Goal: Task Accomplishment & Management: Use online tool/utility

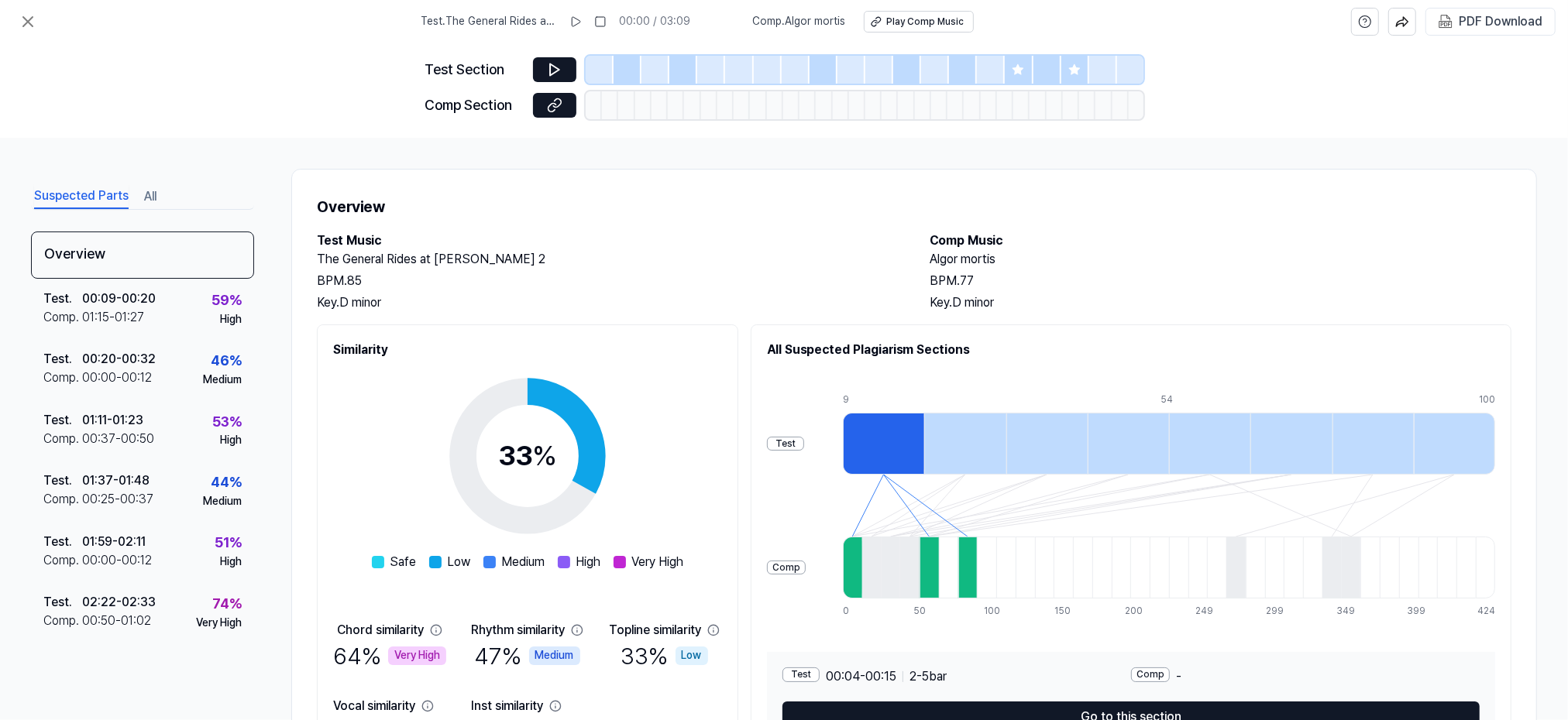
scroll to position [99, 0]
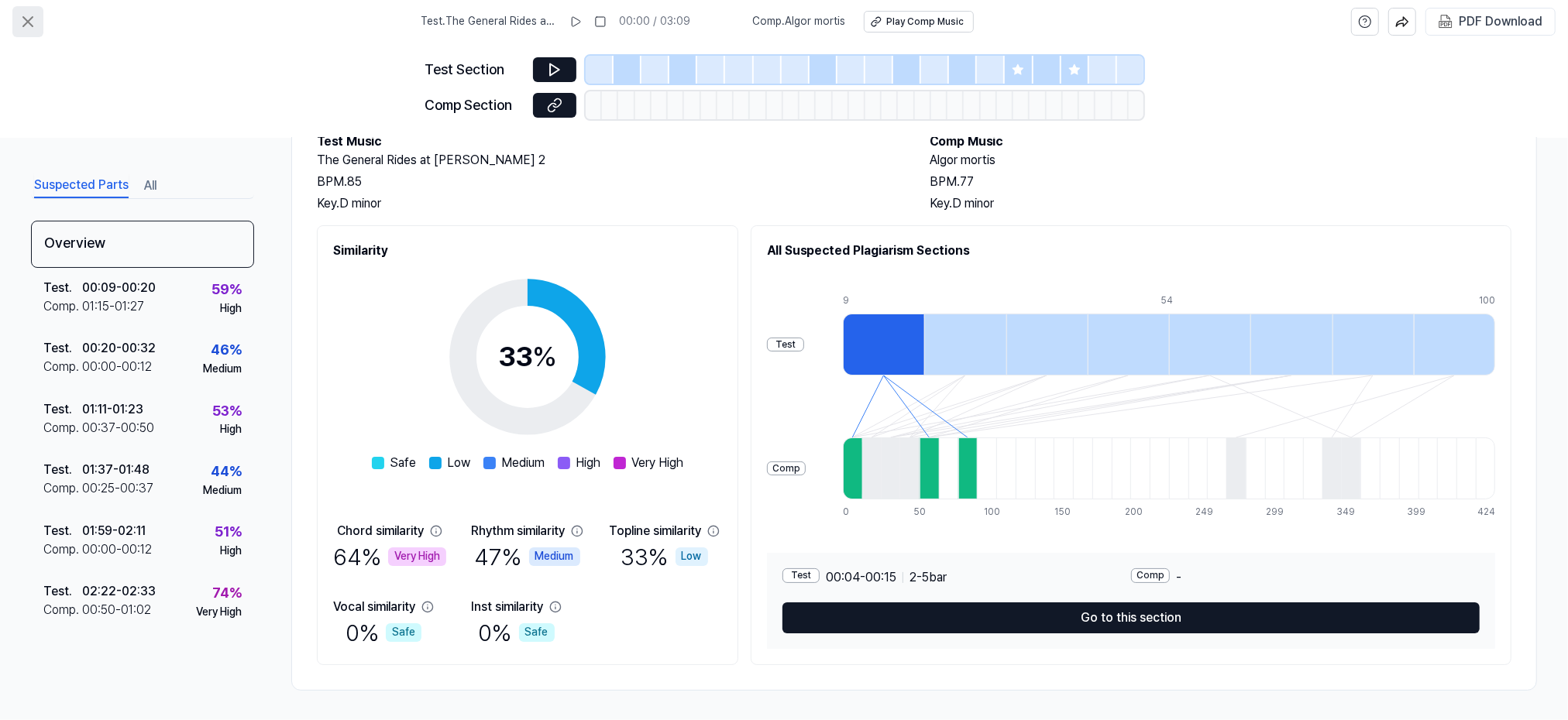
click at [24, 26] on icon at bounding box center [28, 22] width 9 height 9
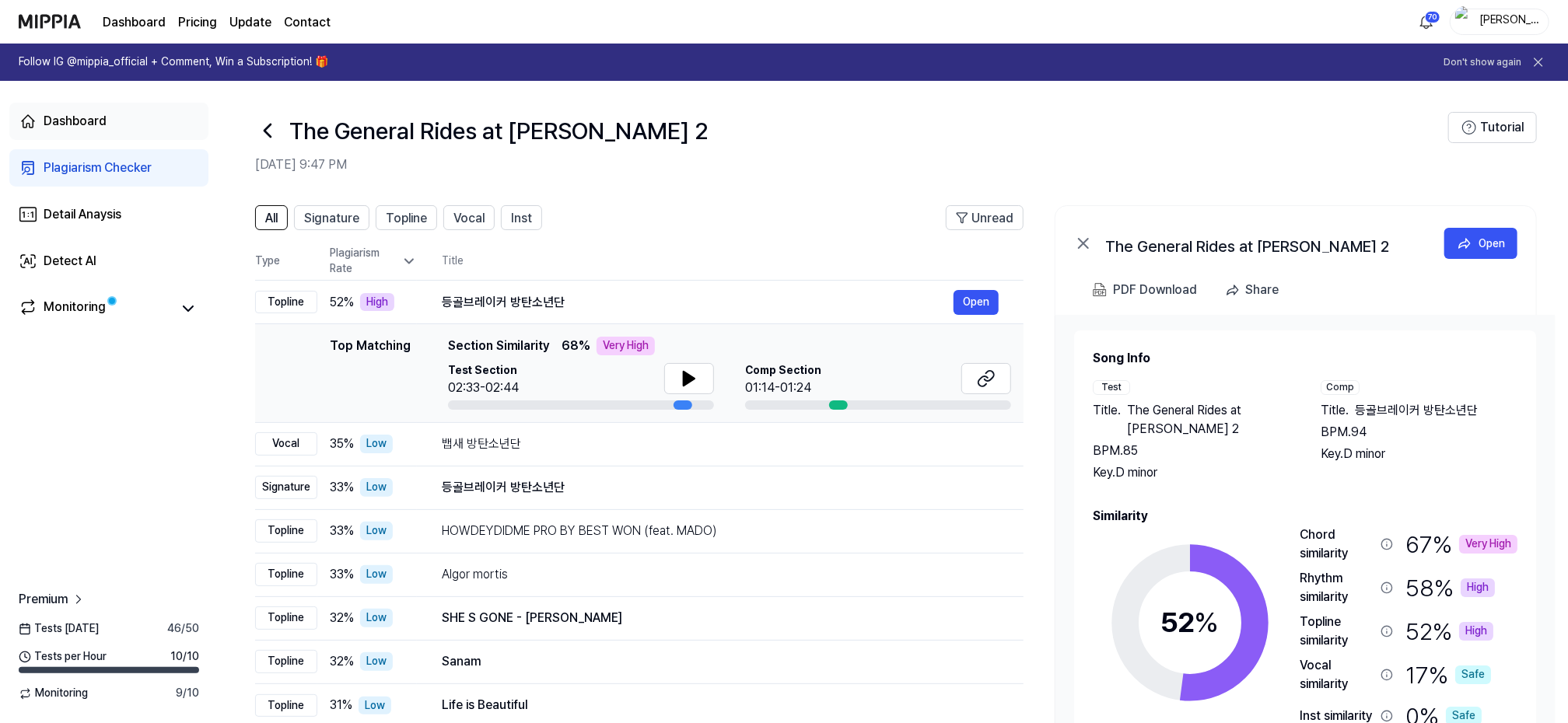
click at [83, 118] on div "Dashboard" at bounding box center [75, 122] width 63 height 19
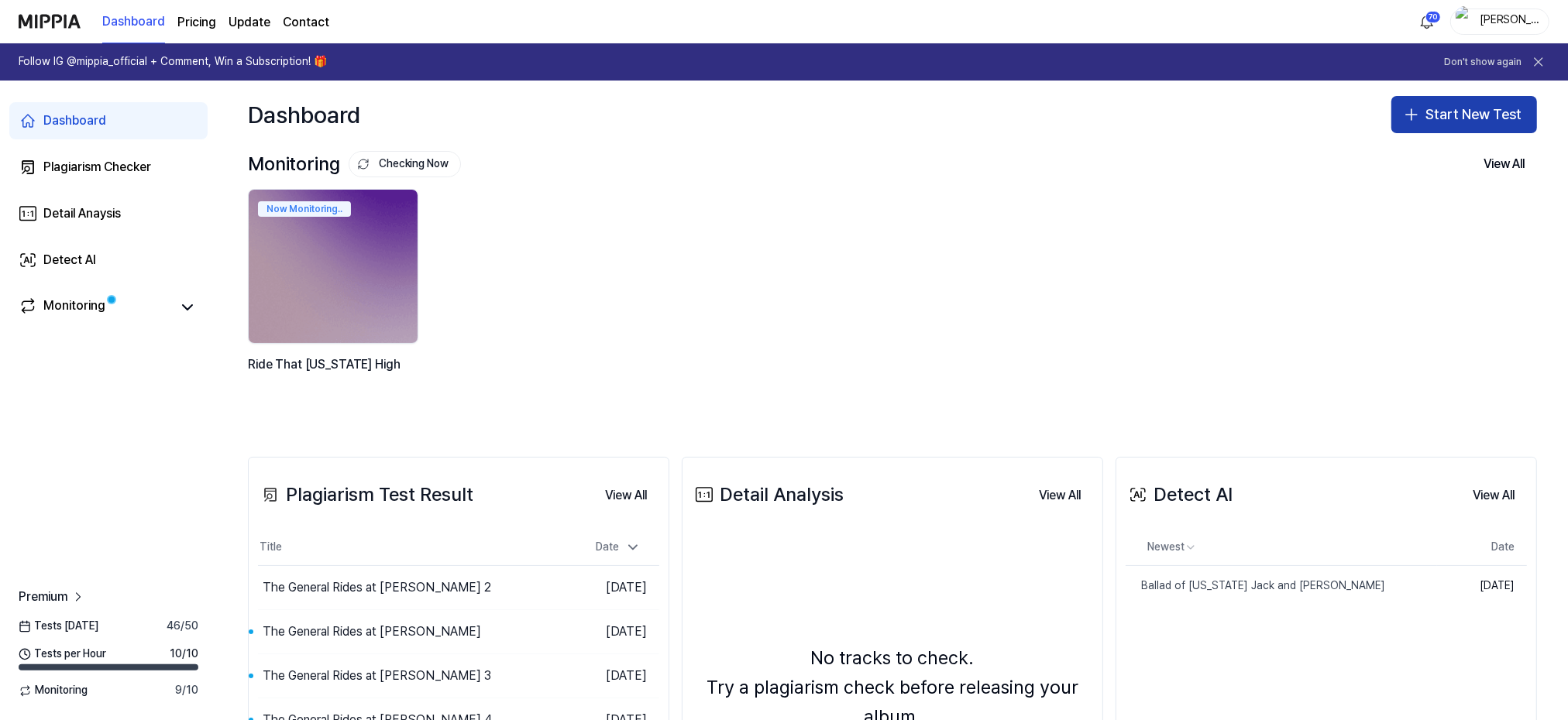
click at [1455, 116] on button "Start New Test" at bounding box center [1464, 114] width 146 height 37
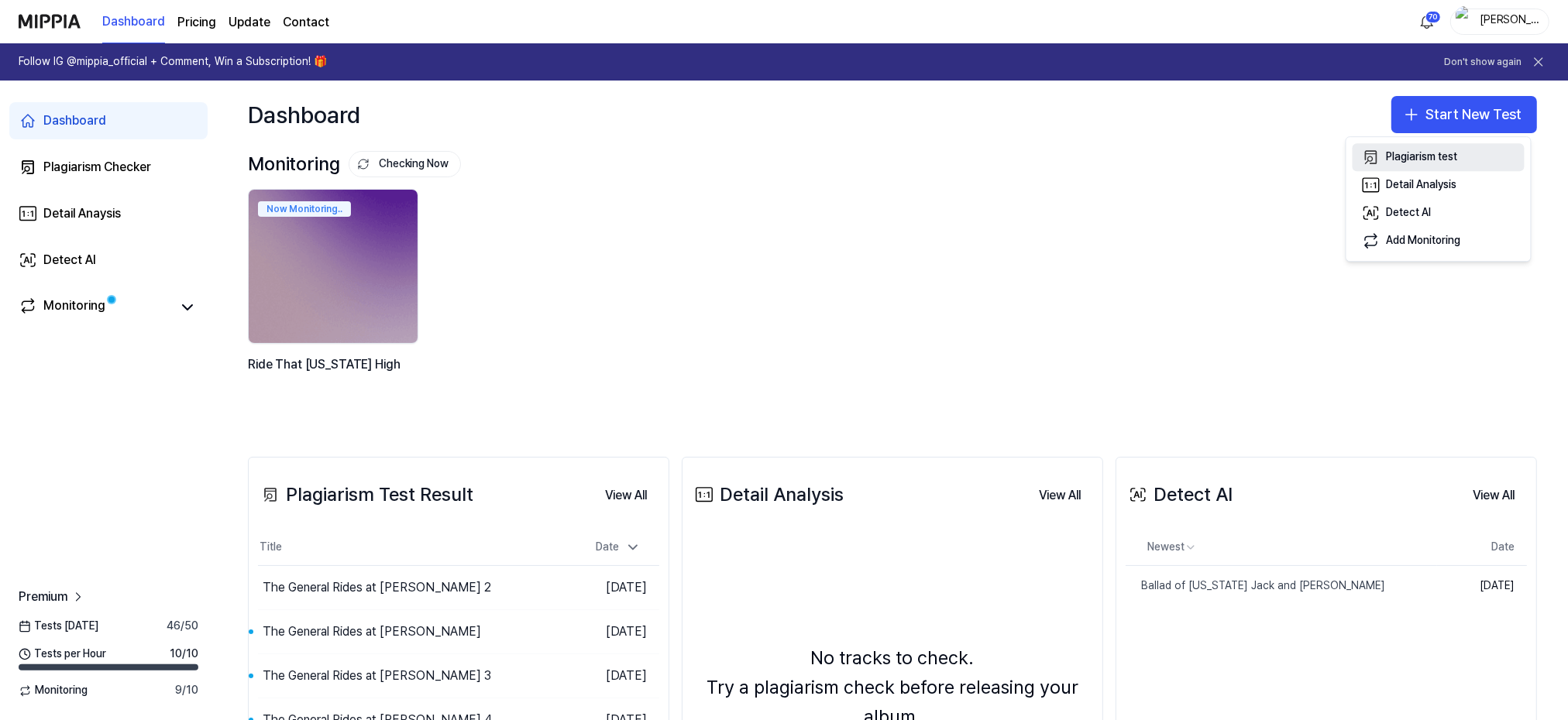
click at [1406, 159] on div "Plagiarism test" at bounding box center [1422, 157] width 71 height 15
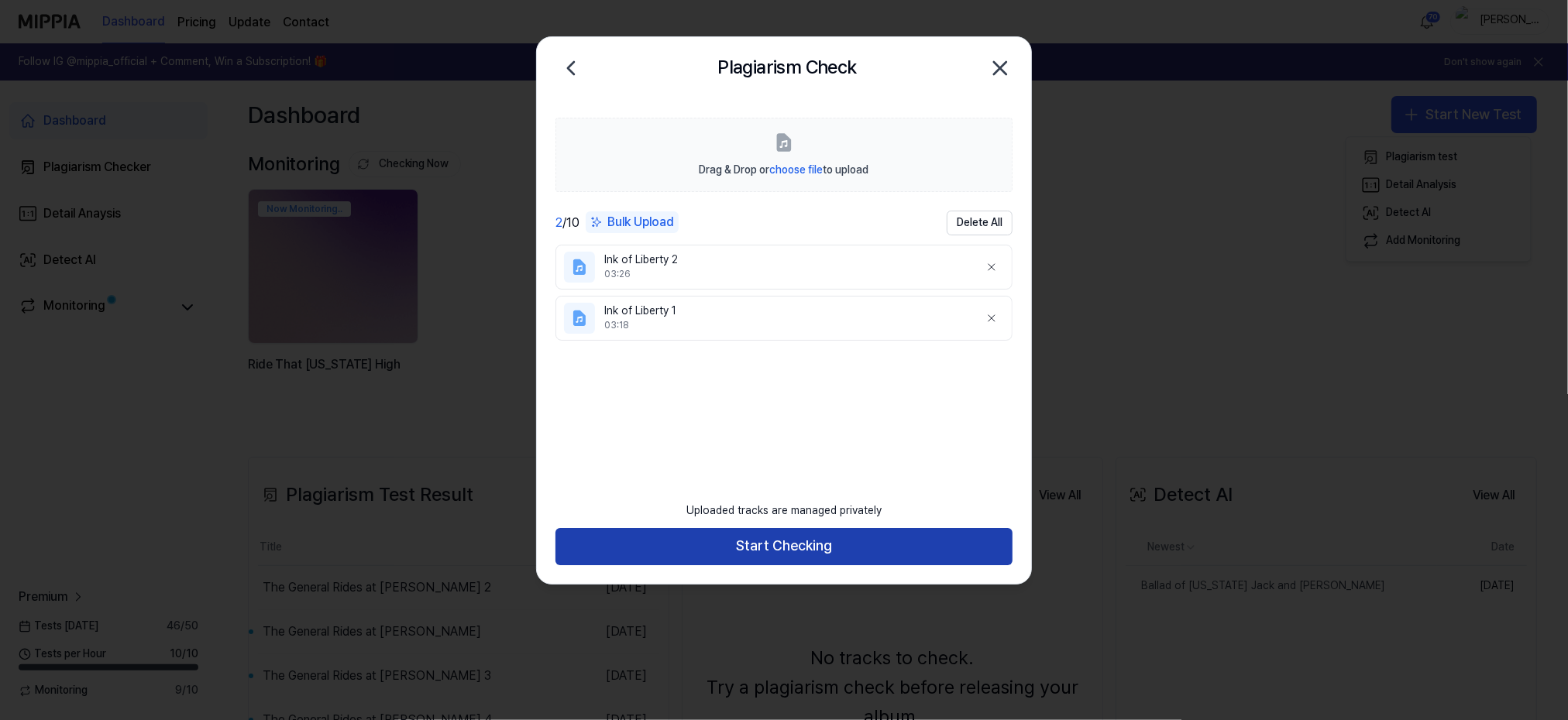
click at [781, 548] on button "Start Checking" at bounding box center [784, 547] width 457 height 37
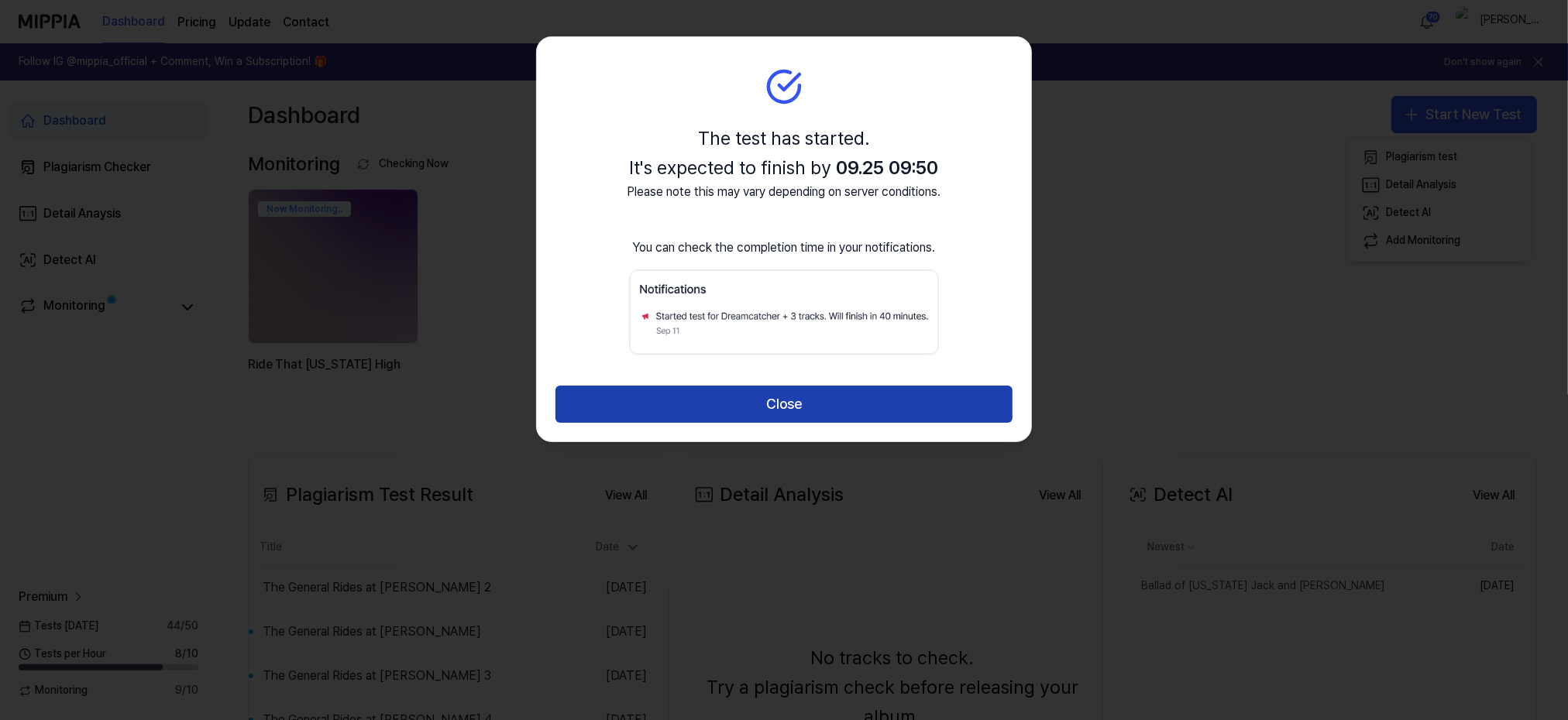
click at [759, 403] on button "Close" at bounding box center [784, 404] width 457 height 37
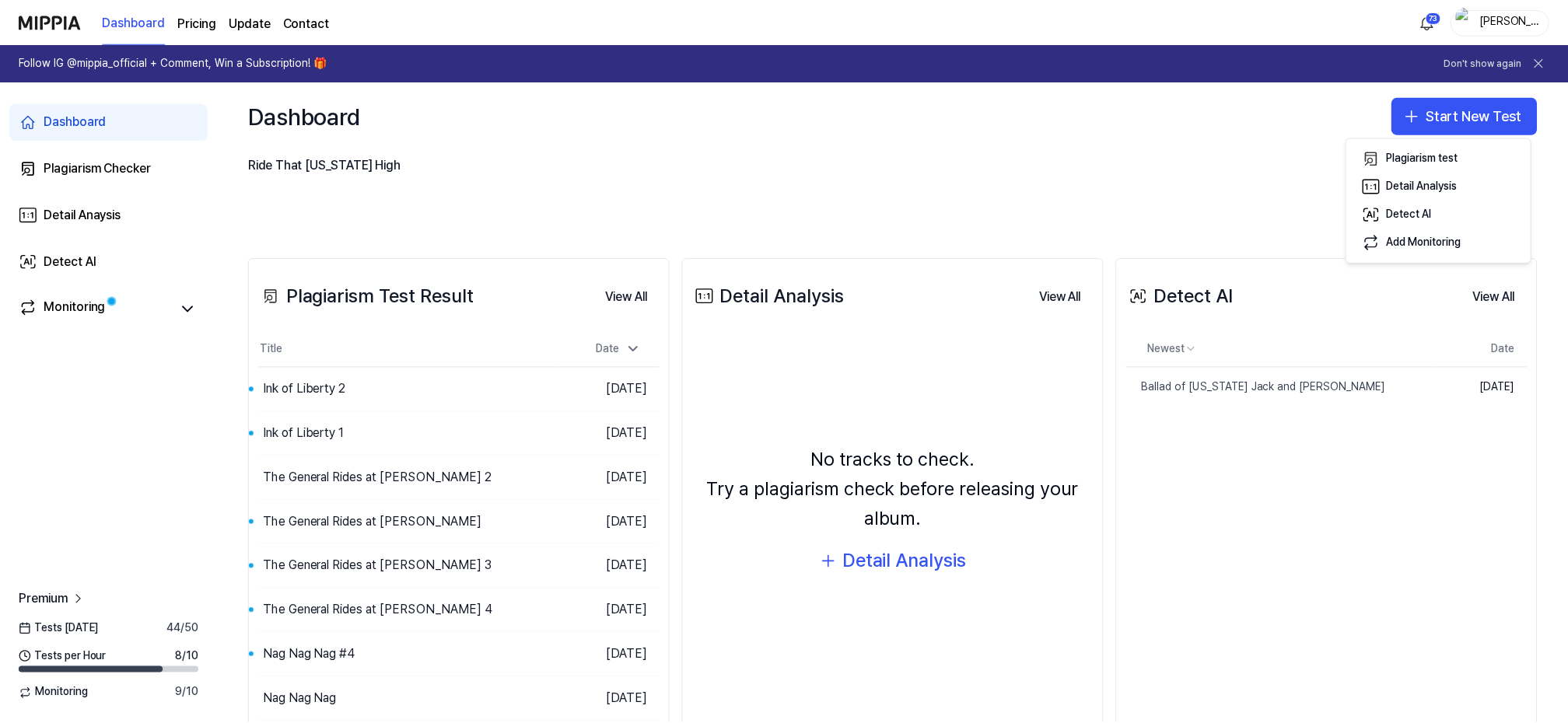
scroll to position [207, 0]
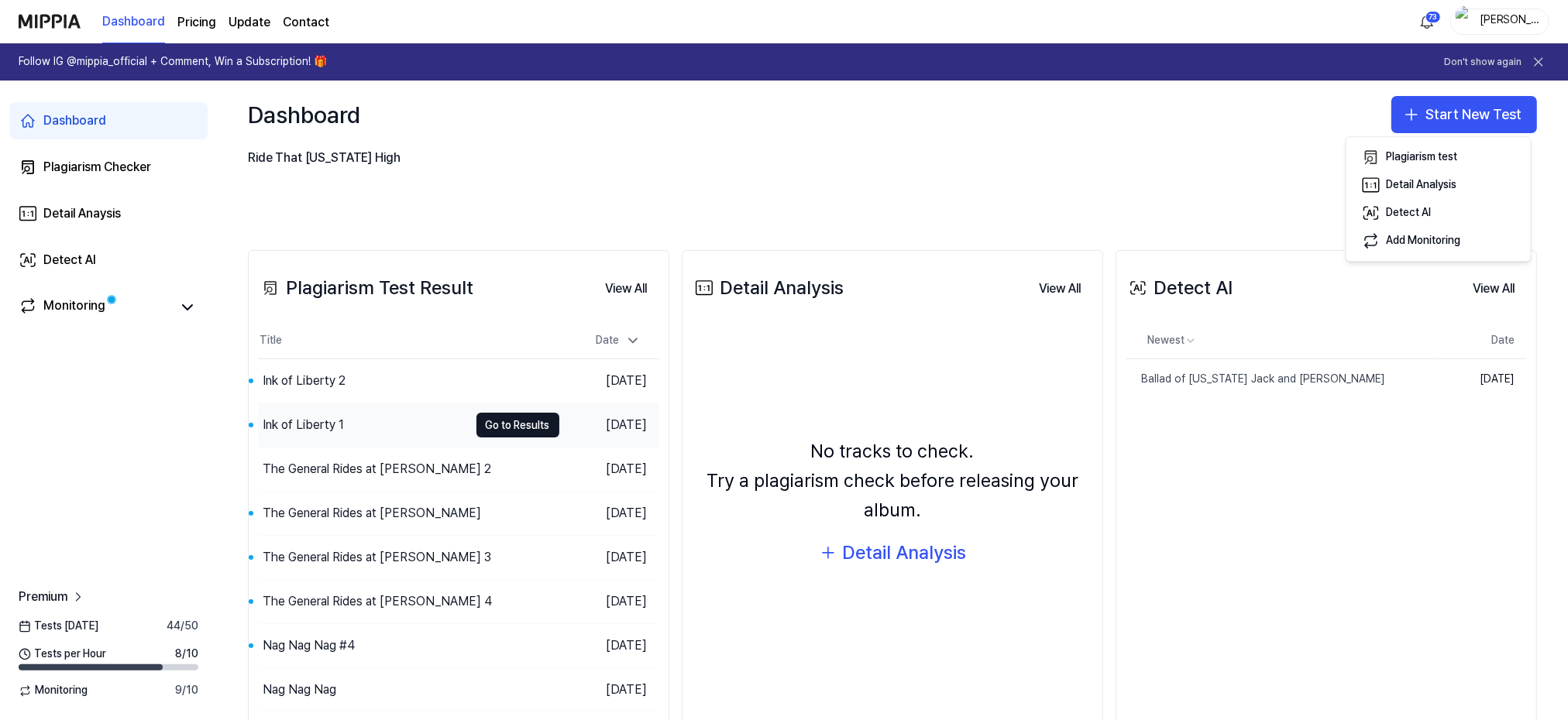
click at [307, 421] on div "Ink of Liberty 1" at bounding box center [303, 425] width 81 height 19
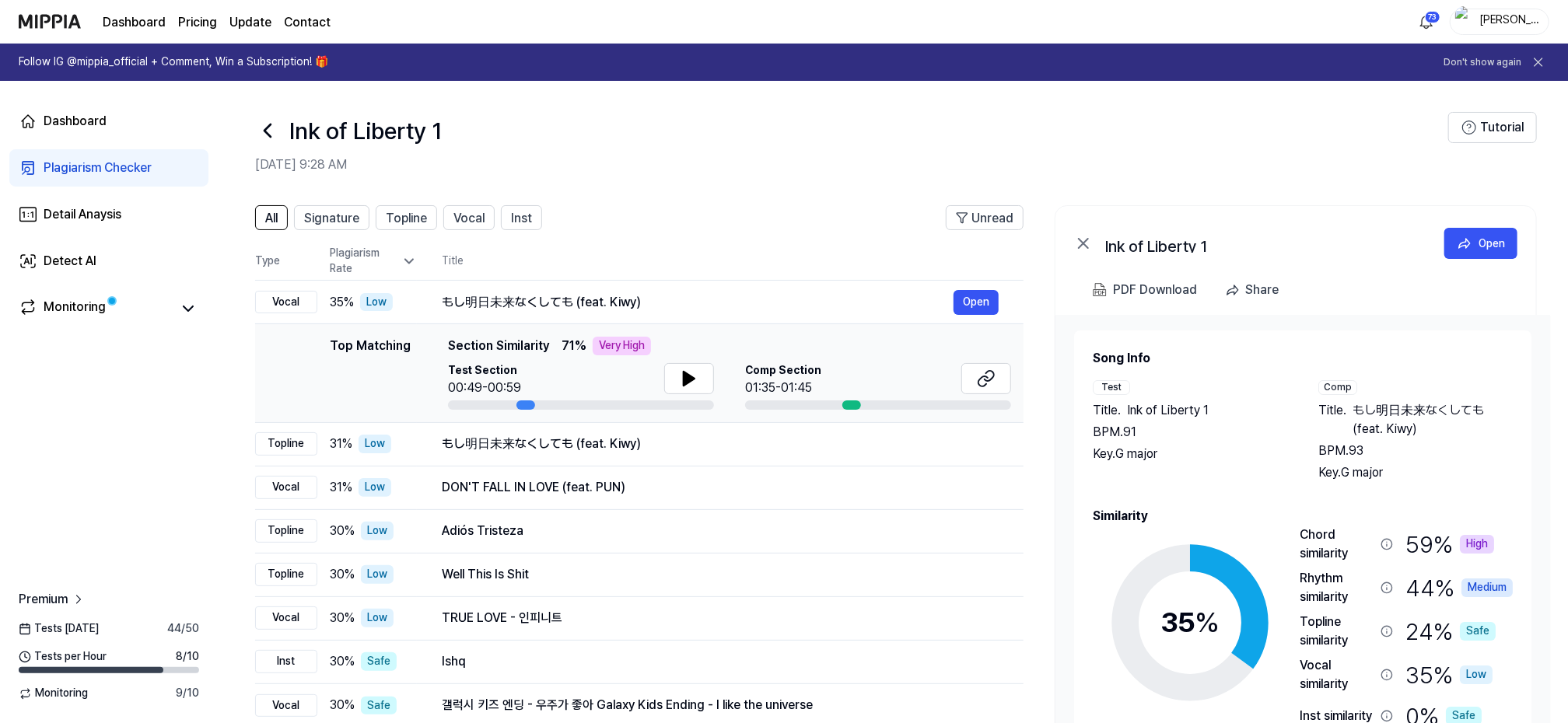
click at [264, 127] on icon at bounding box center [267, 130] width 25 height 25
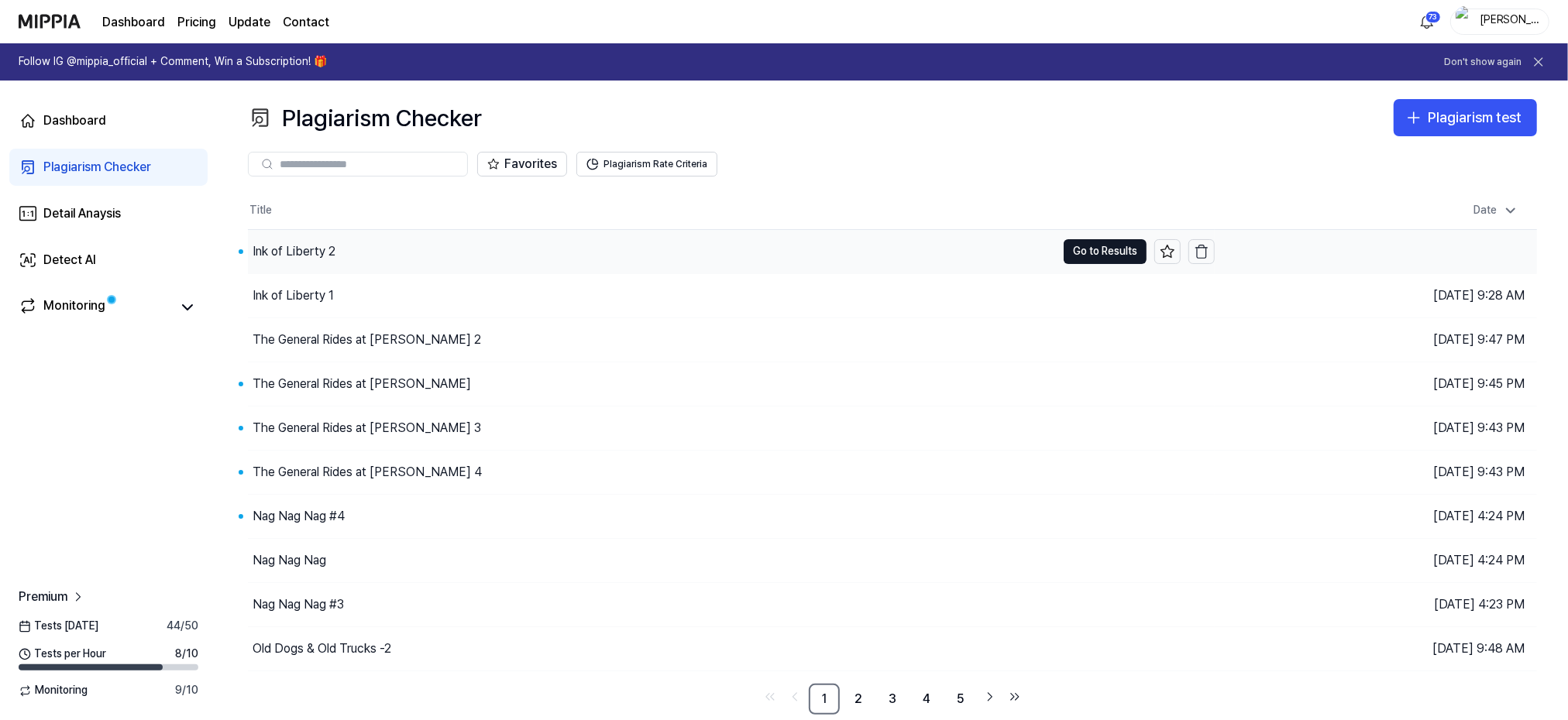
click at [288, 253] on div "Ink of Liberty 2" at bounding box center [294, 252] width 82 height 19
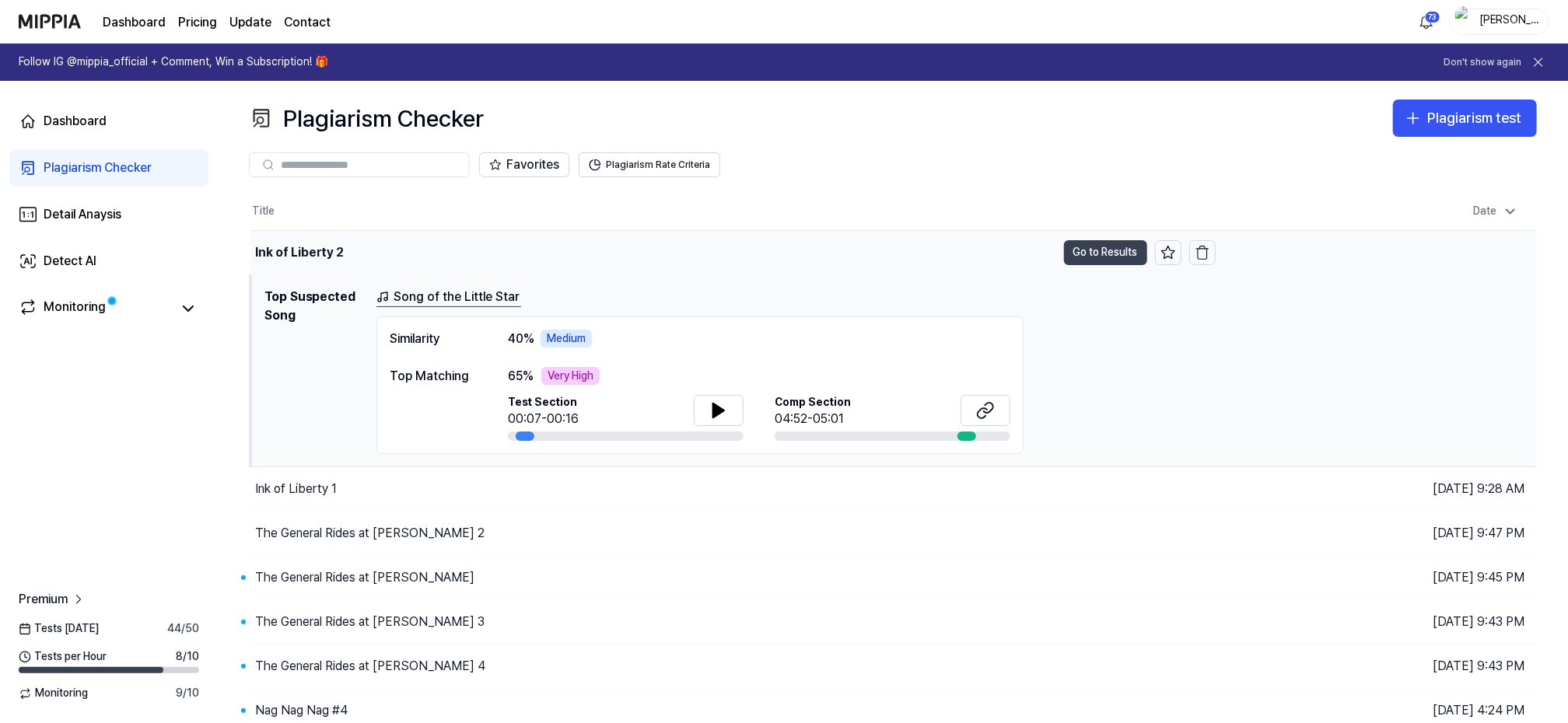
click at [1102, 249] on button "Go to Results" at bounding box center [1106, 253] width 83 height 25
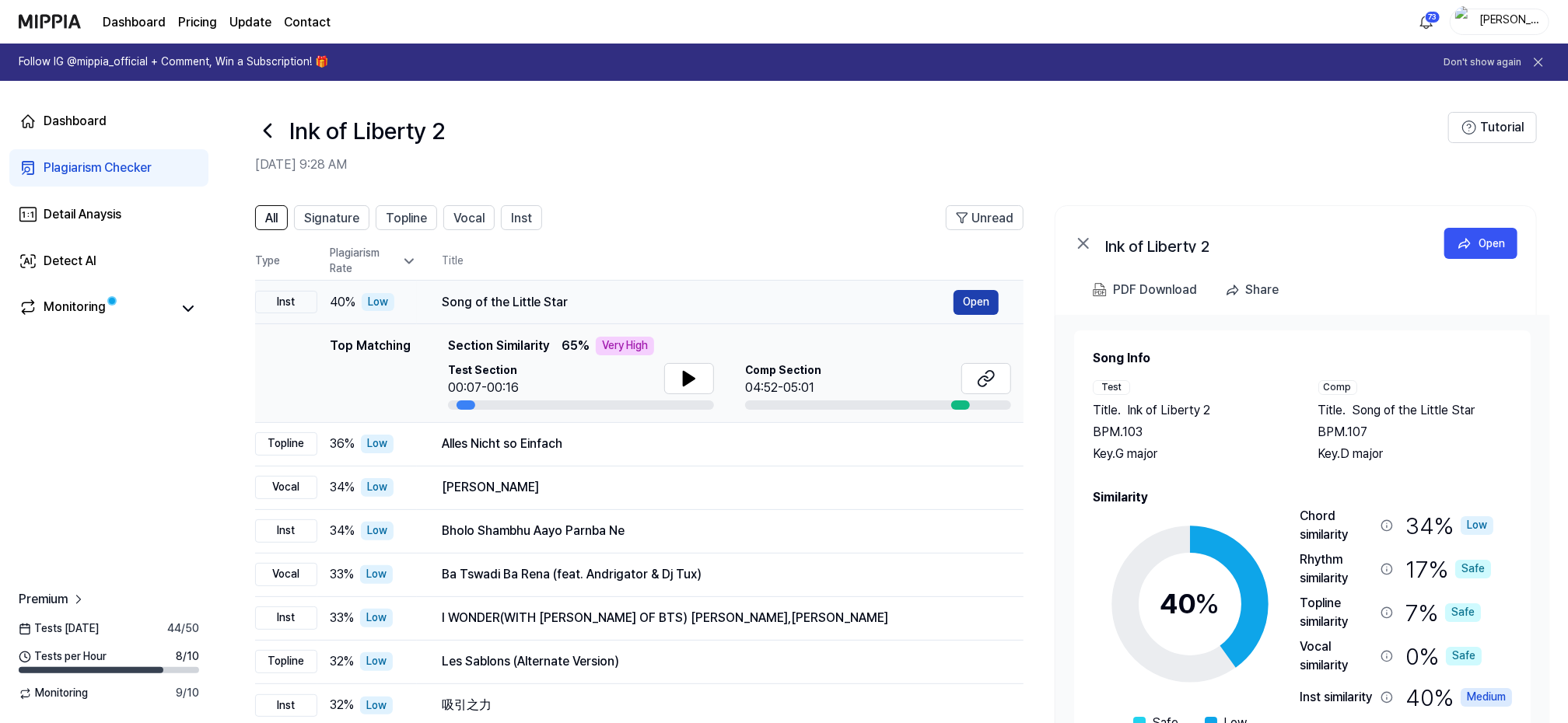
click at [967, 297] on button "Open" at bounding box center [975, 303] width 45 height 25
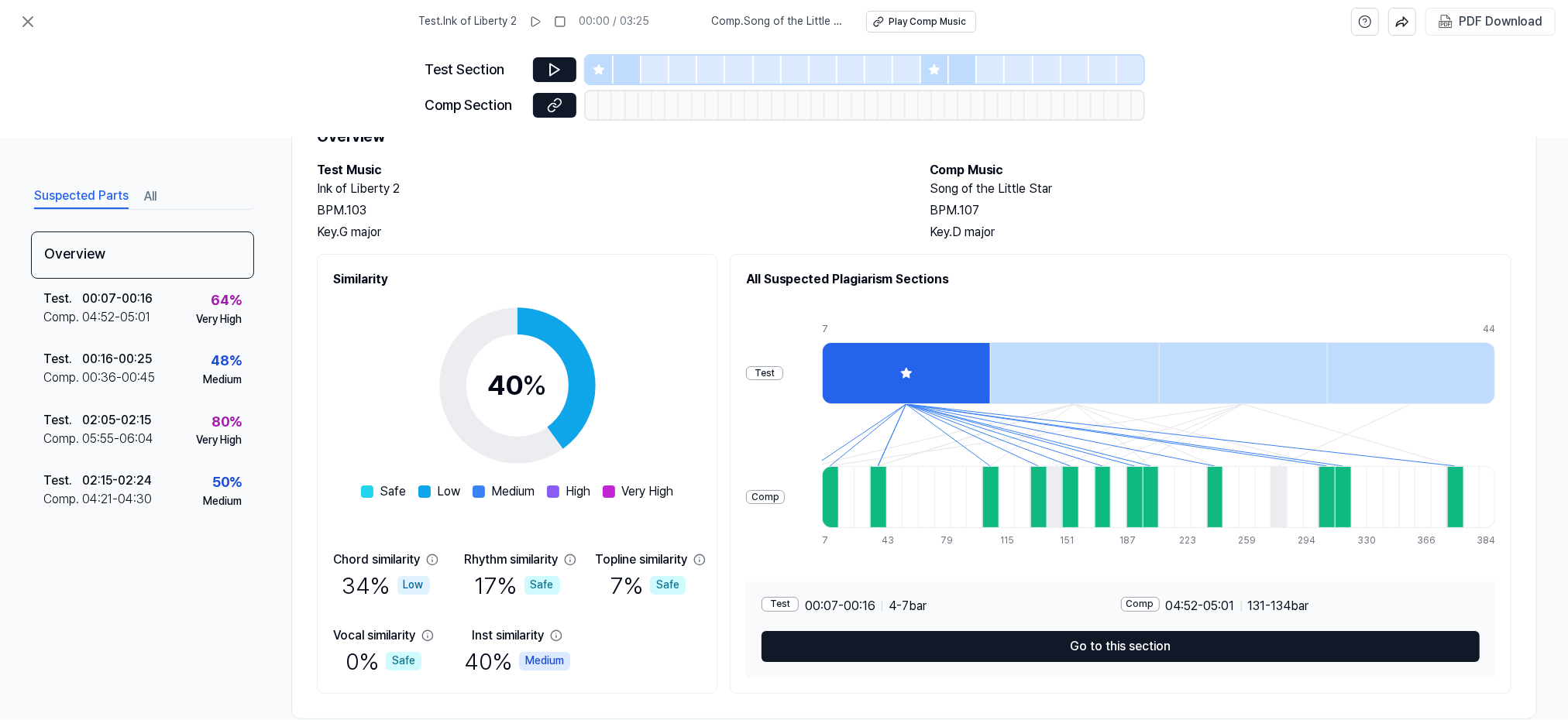
scroll to position [99, 0]
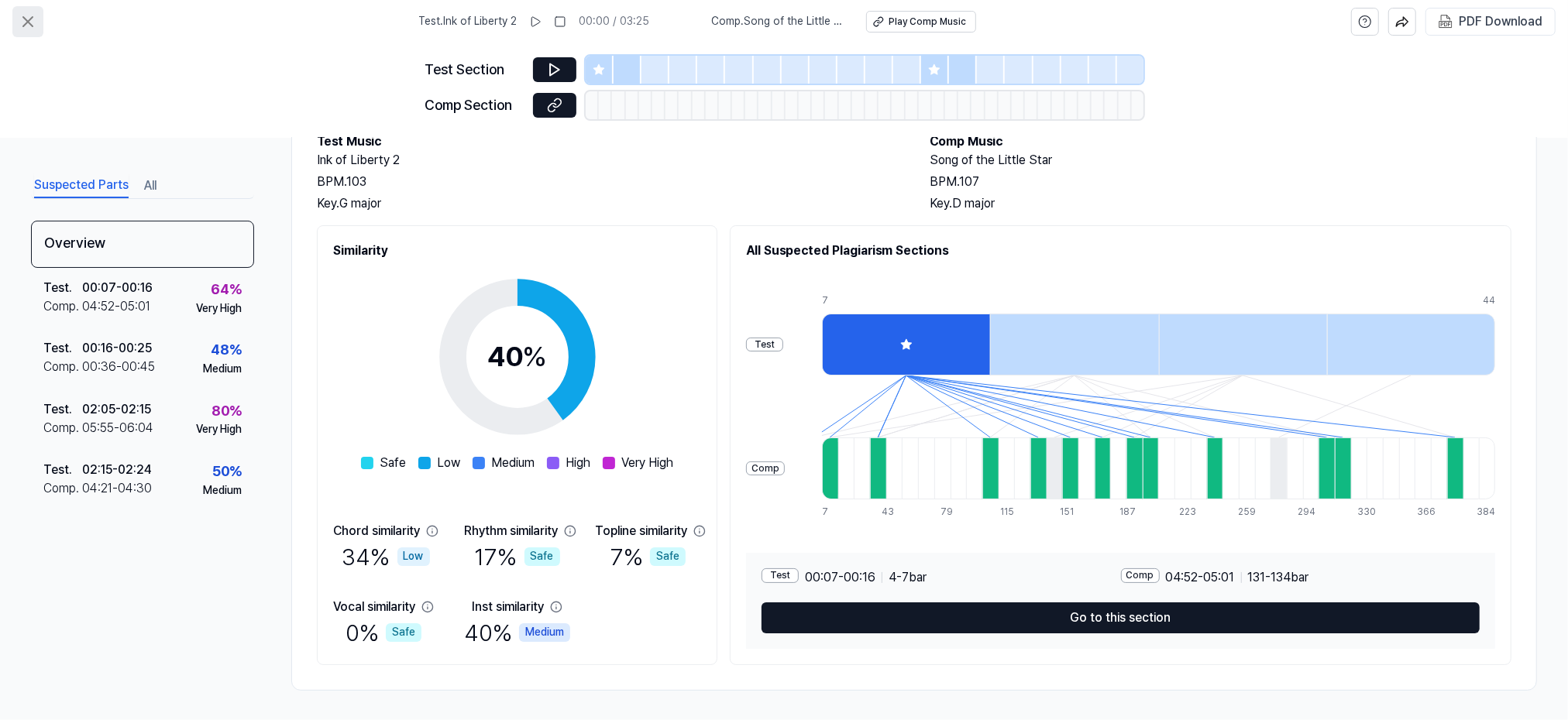
click at [29, 19] on icon at bounding box center [28, 22] width 9 height 9
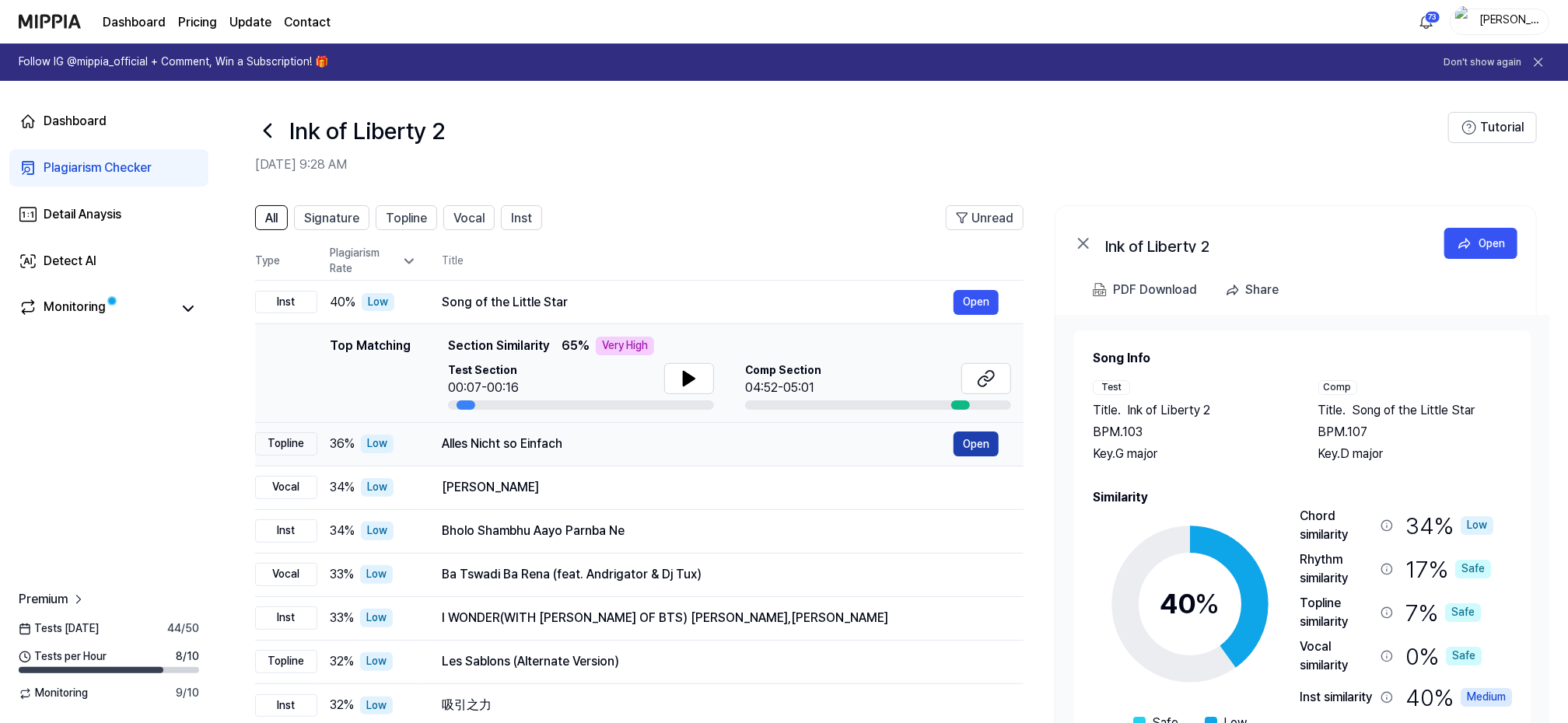
click at [970, 442] on button "Open" at bounding box center [975, 444] width 45 height 25
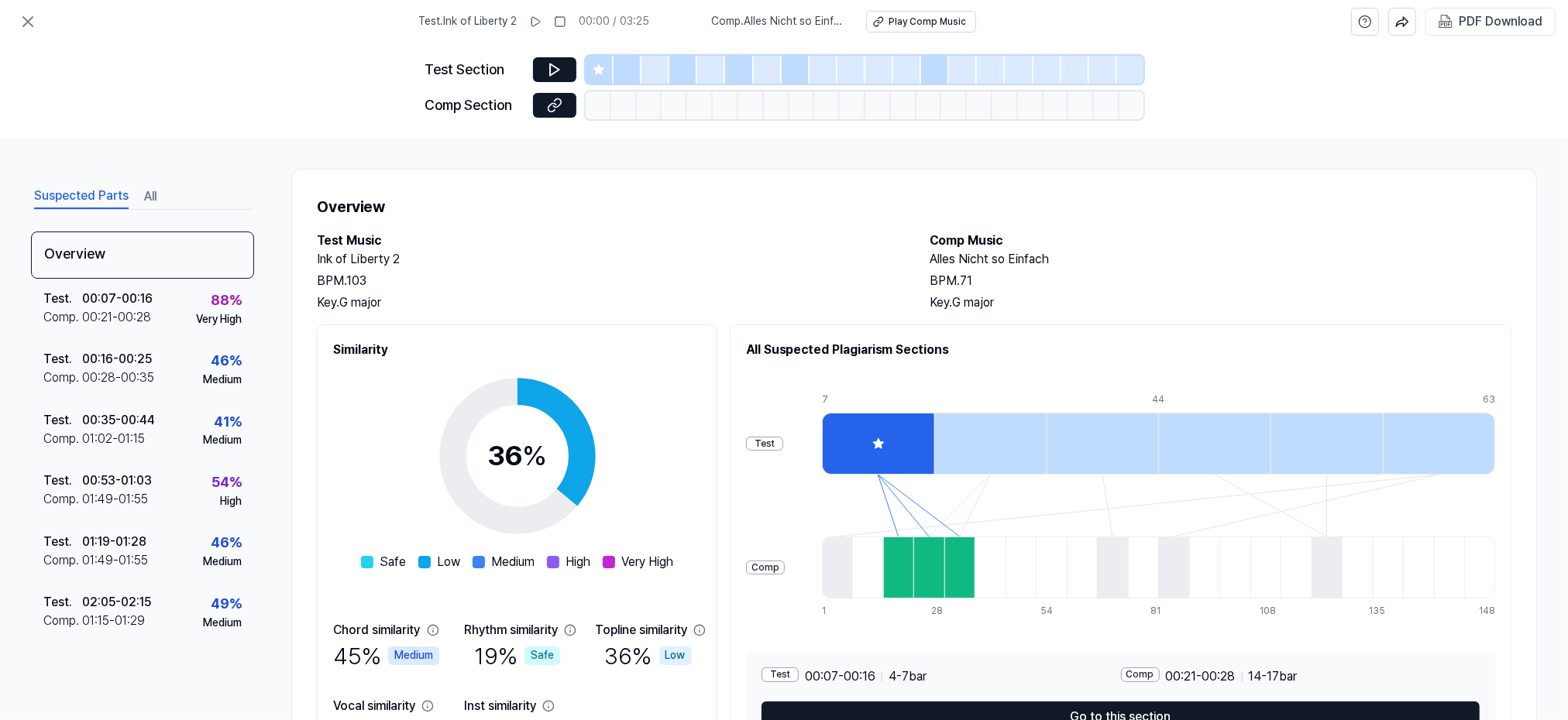
scroll to position [99, 0]
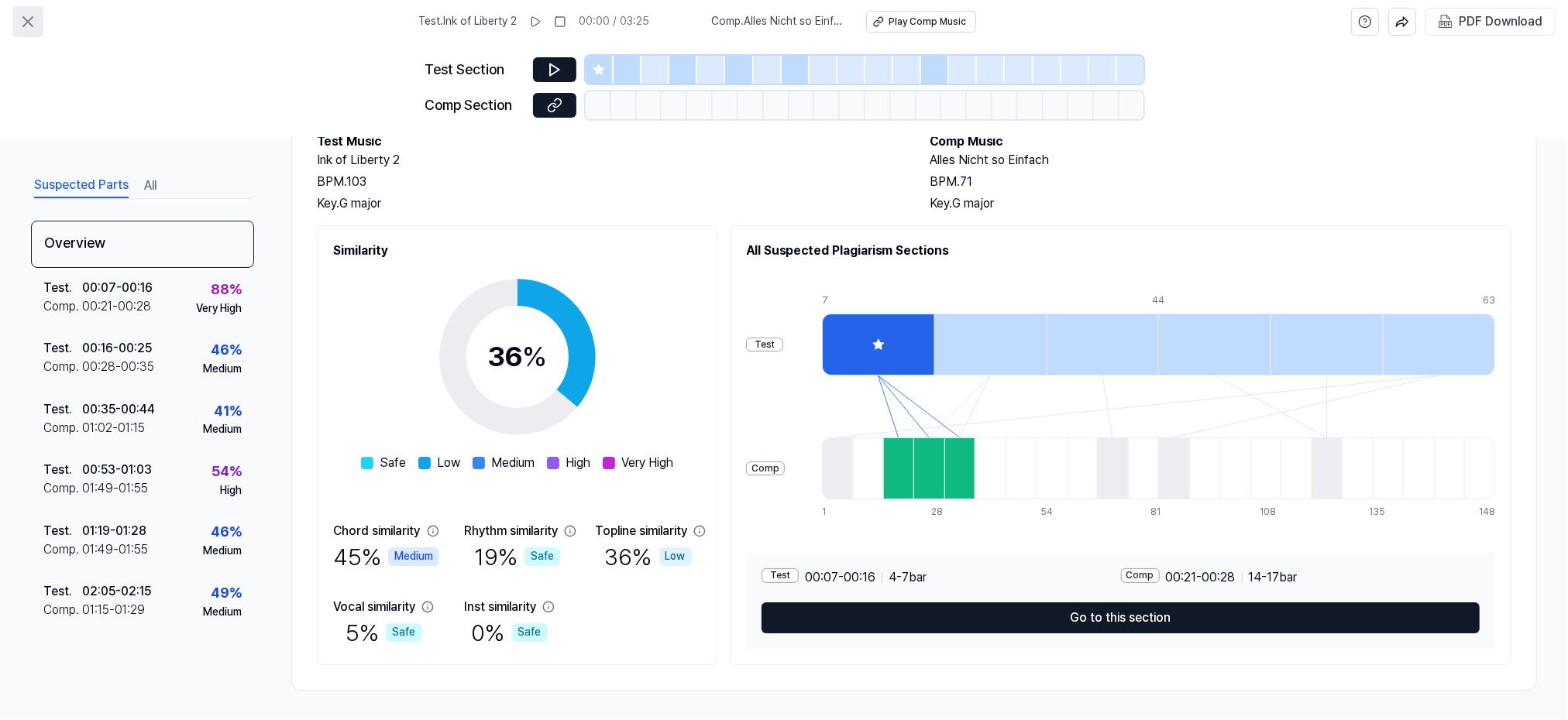
click at [30, 17] on icon at bounding box center [28, 22] width 19 height 19
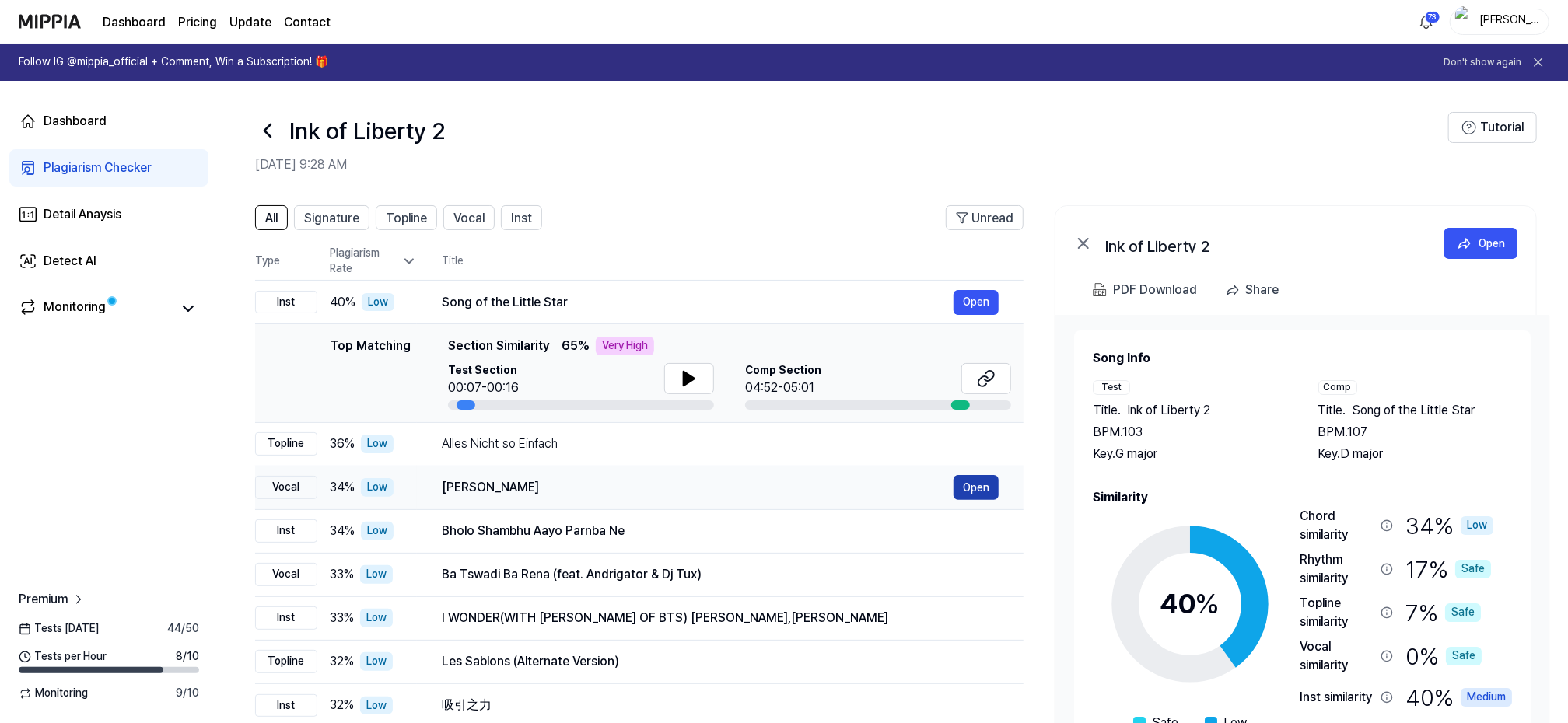
click at [987, 486] on button "Open" at bounding box center [975, 488] width 45 height 25
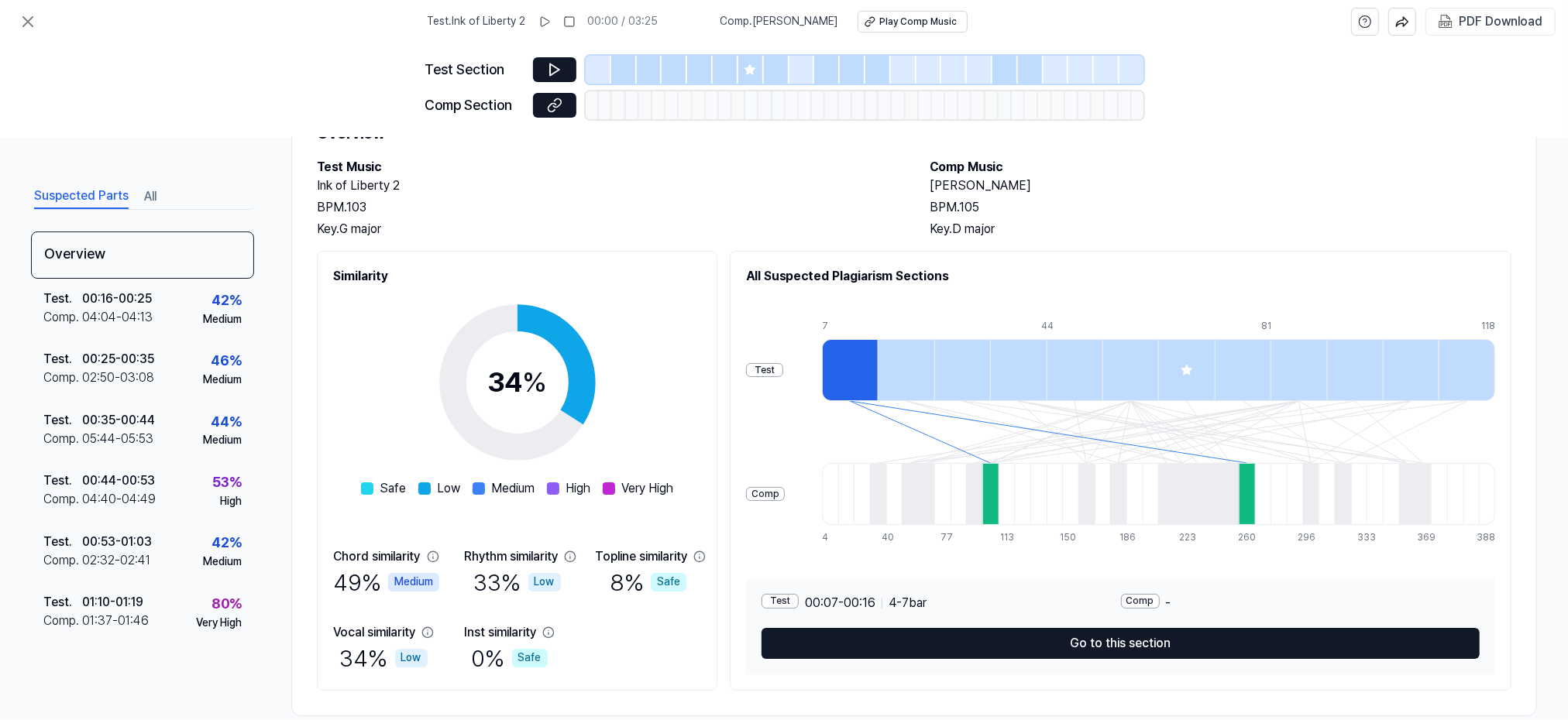
scroll to position [99, 0]
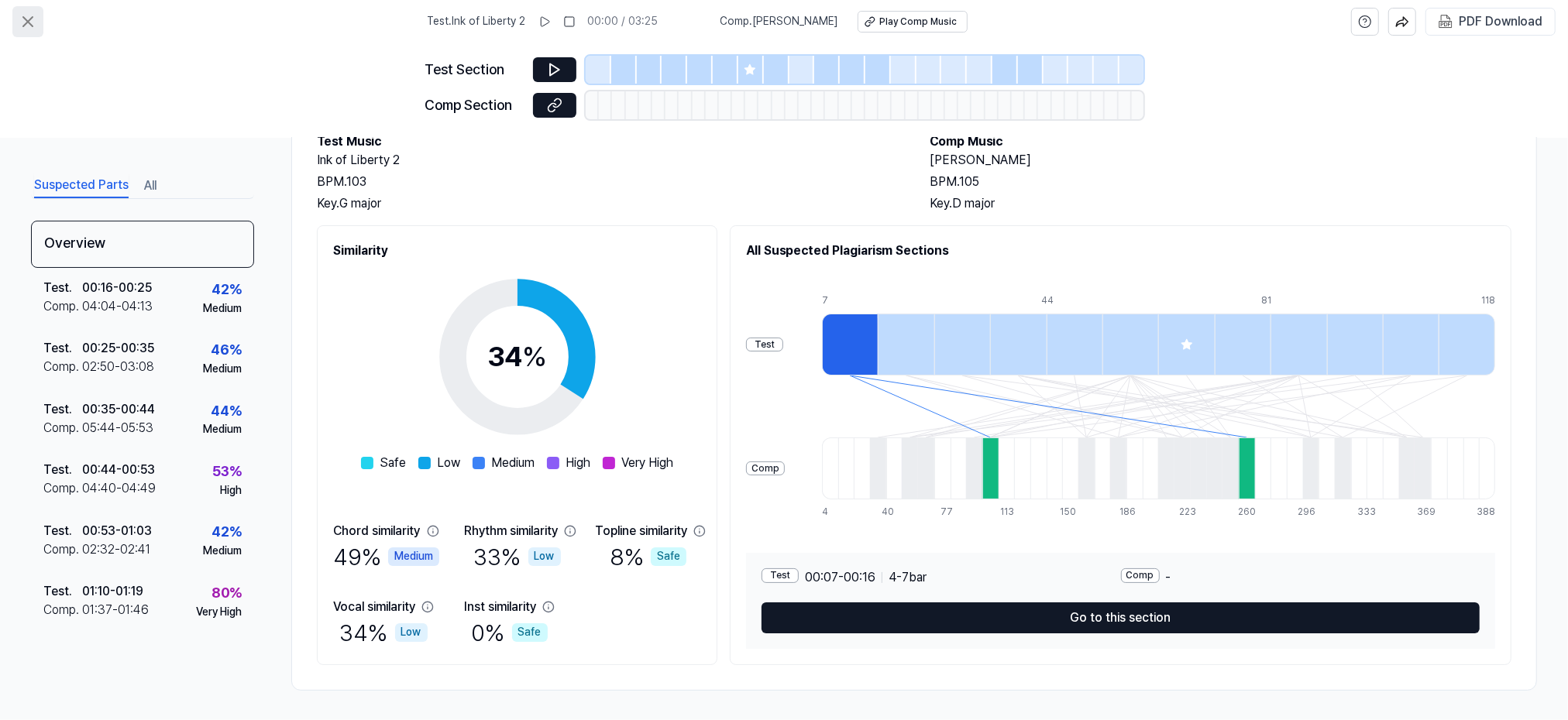
click at [27, 19] on icon at bounding box center [28, 22] width 19 height 19
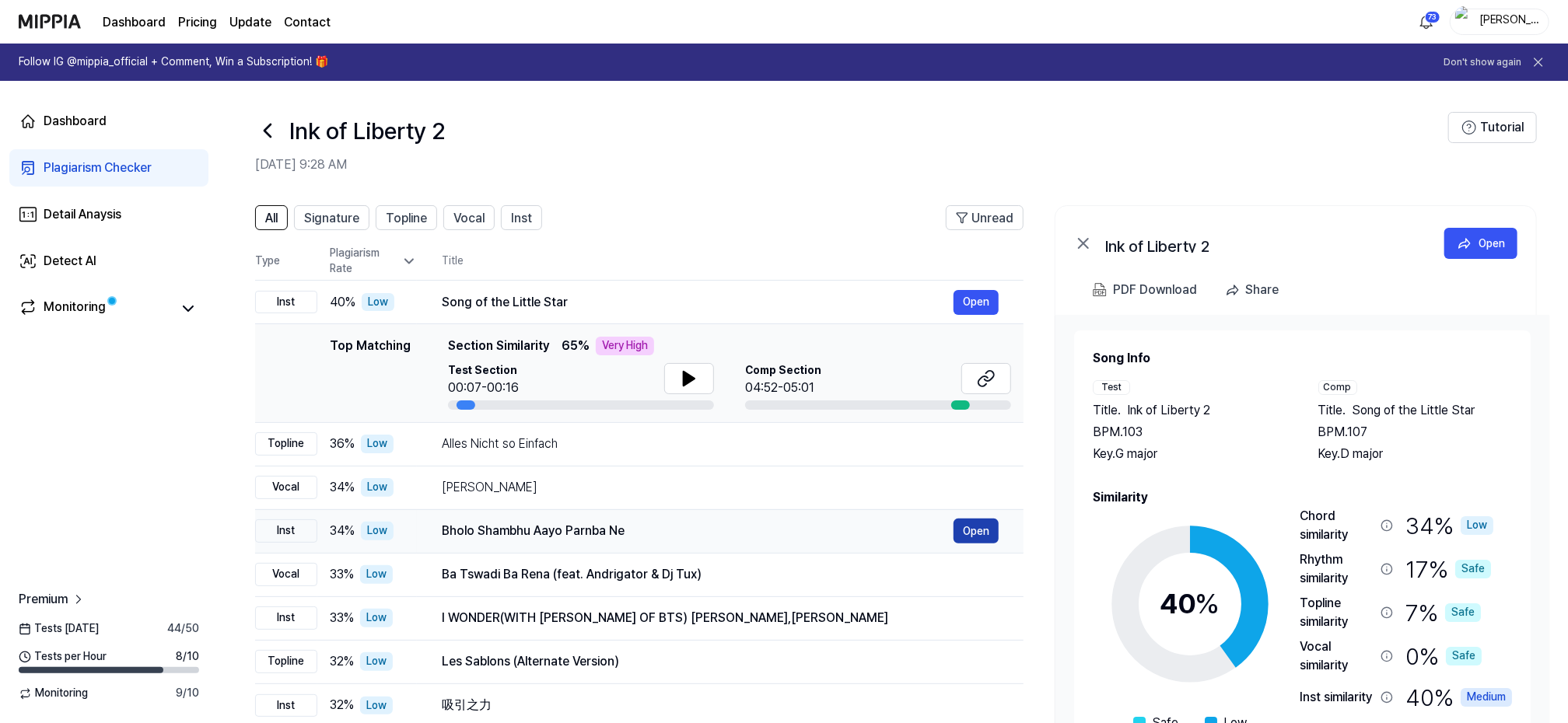
click at [984, 528] on button "Open" at bounding box center [975, 531] width 45 height 25
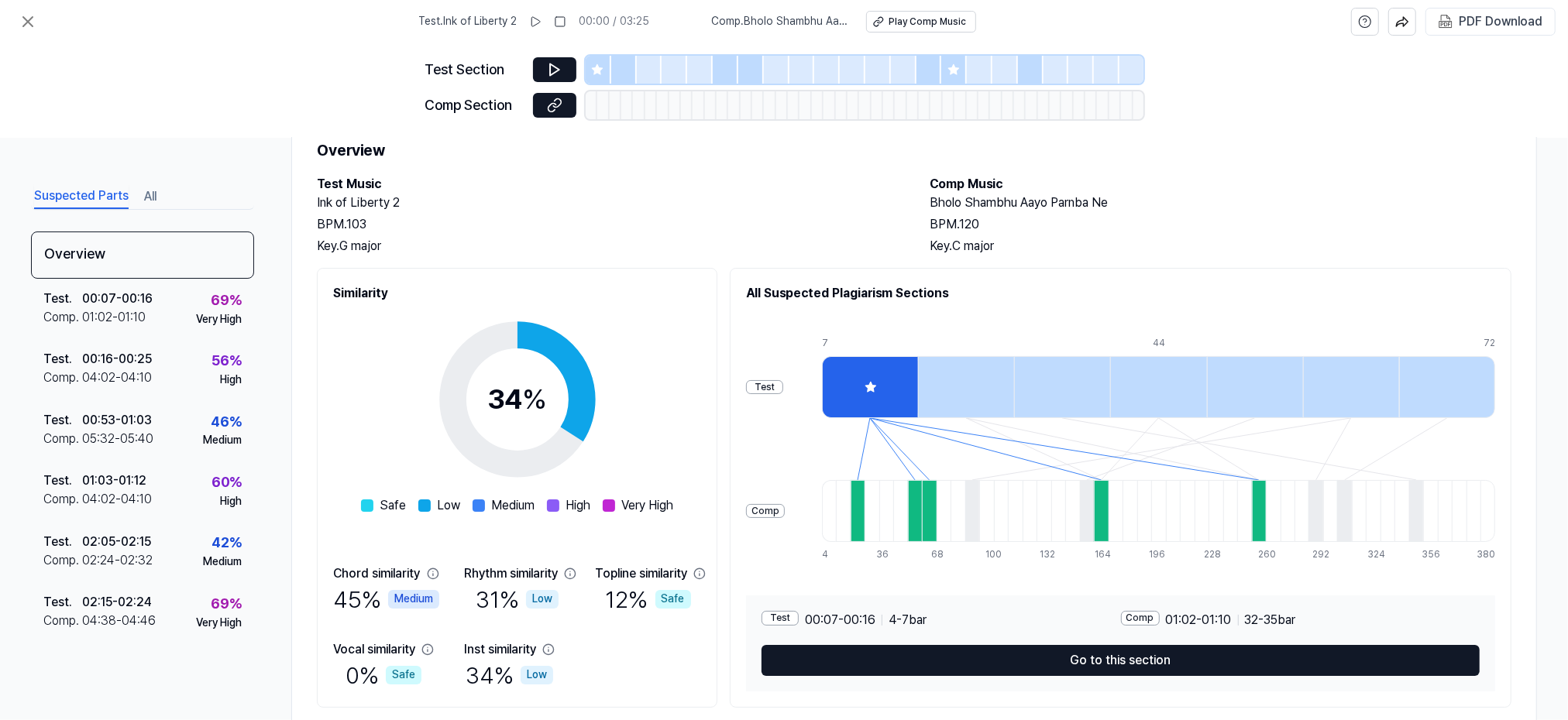
scroll to position [99, 0]
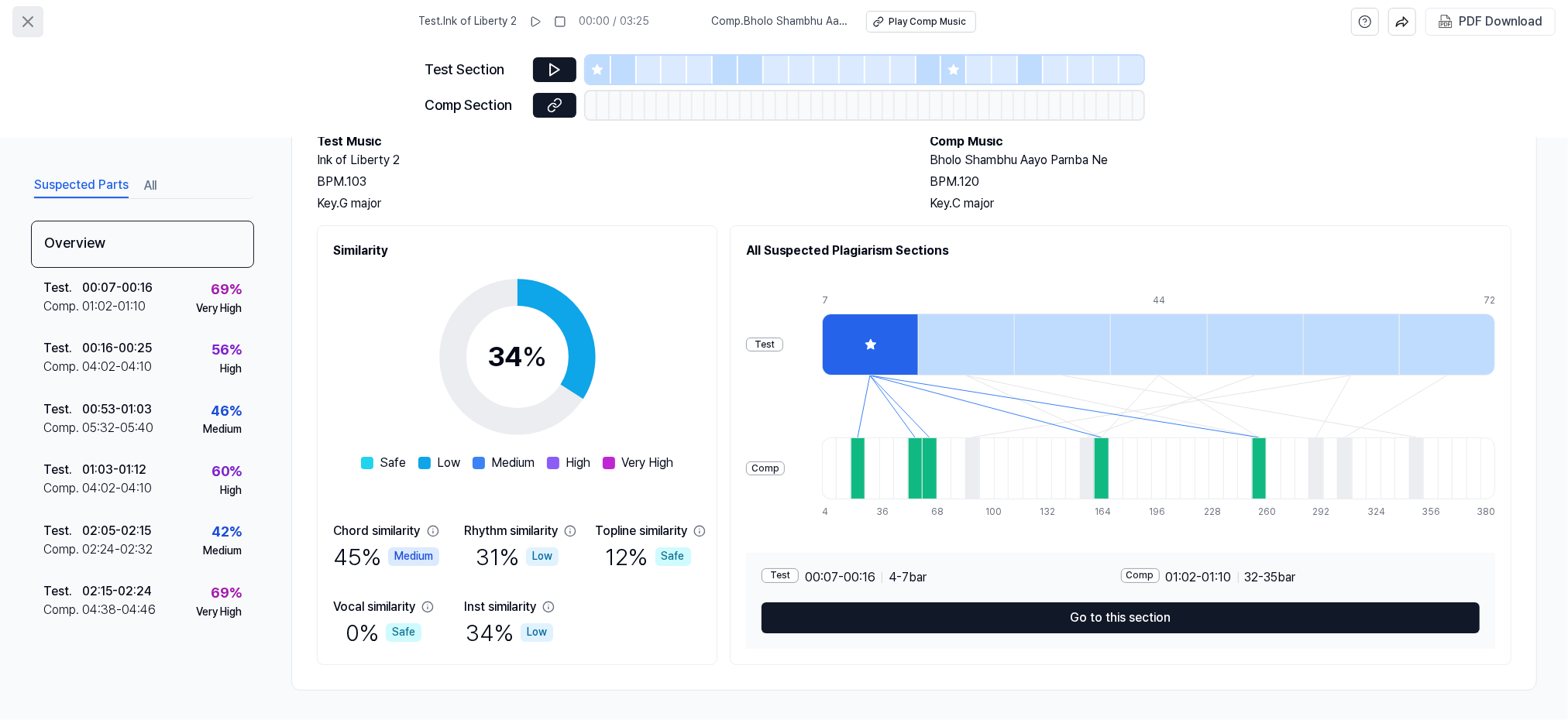
click at [25, 18] on icon at bounding box center [28, 22] width 9 height 9
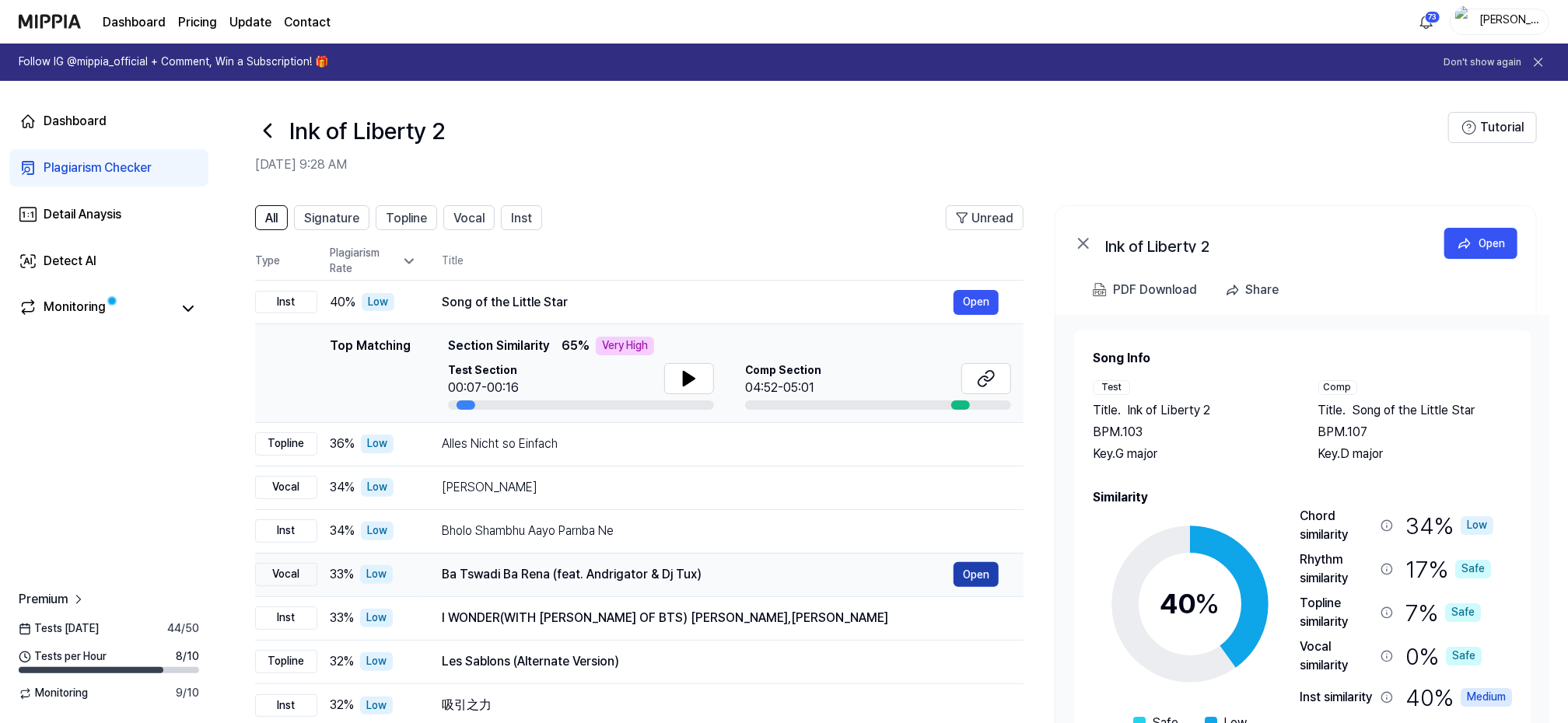
click at [979, 571] on button "Open" at bounding box center [975, 575] width 45 height 25
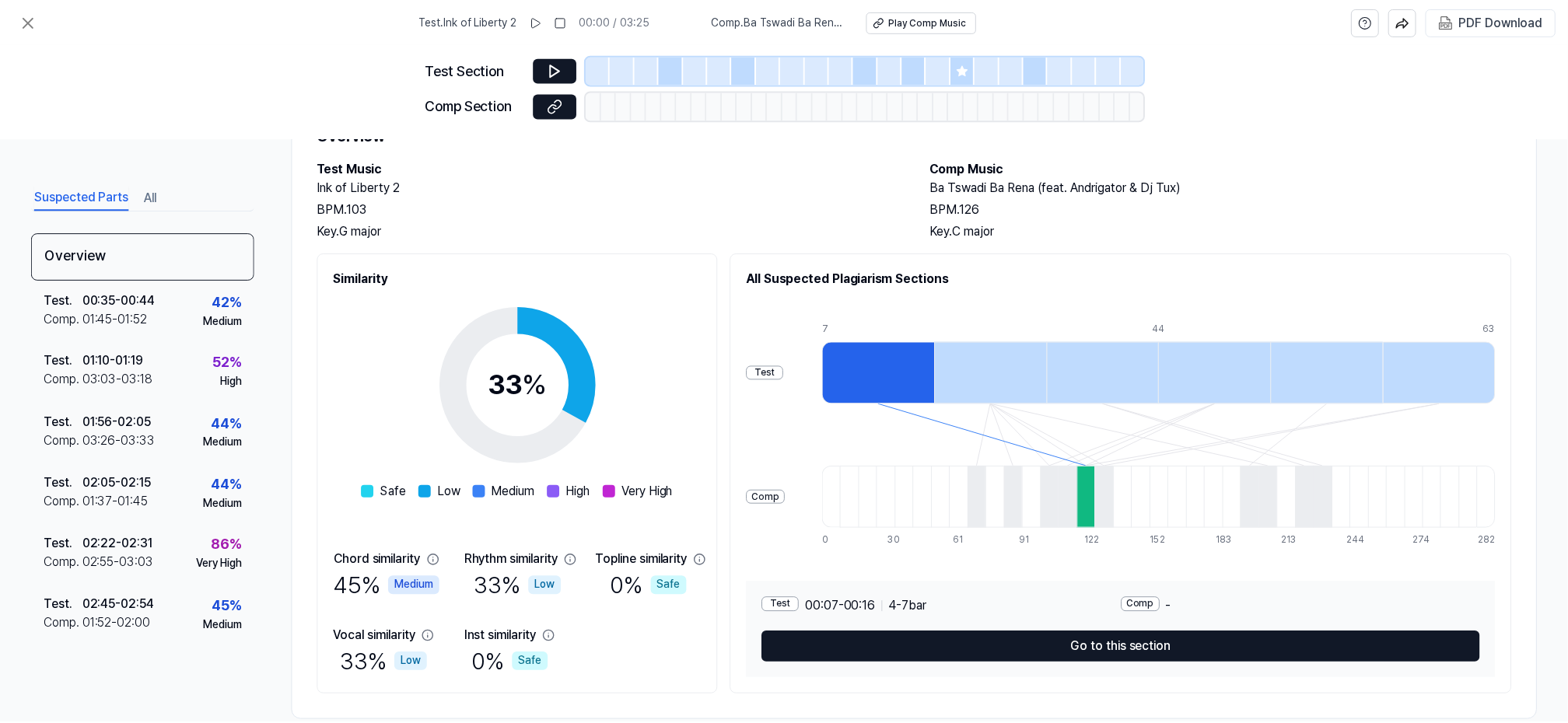
scroll to position [100, 0]
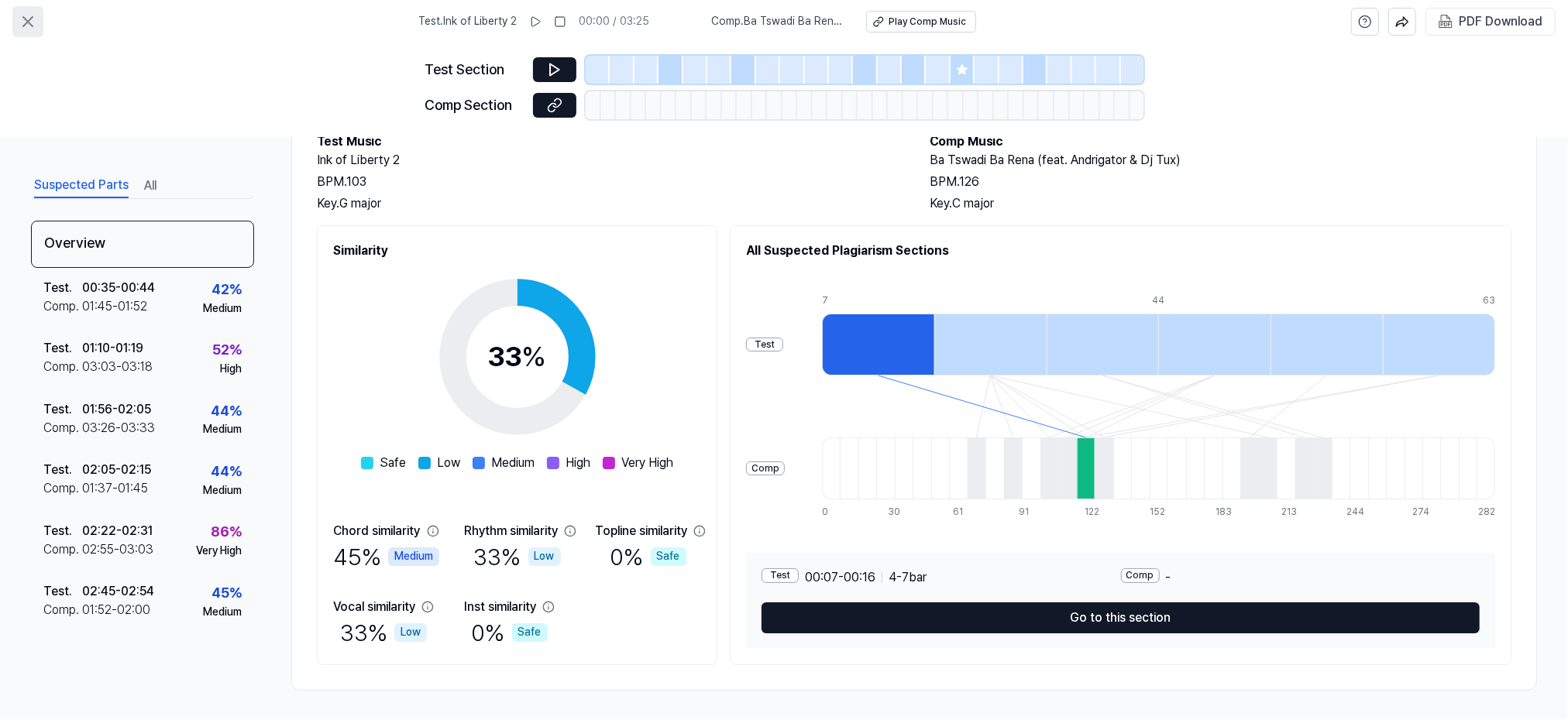
click at [13, 20] on button at bounding box center [27, 22] width 31 height 31
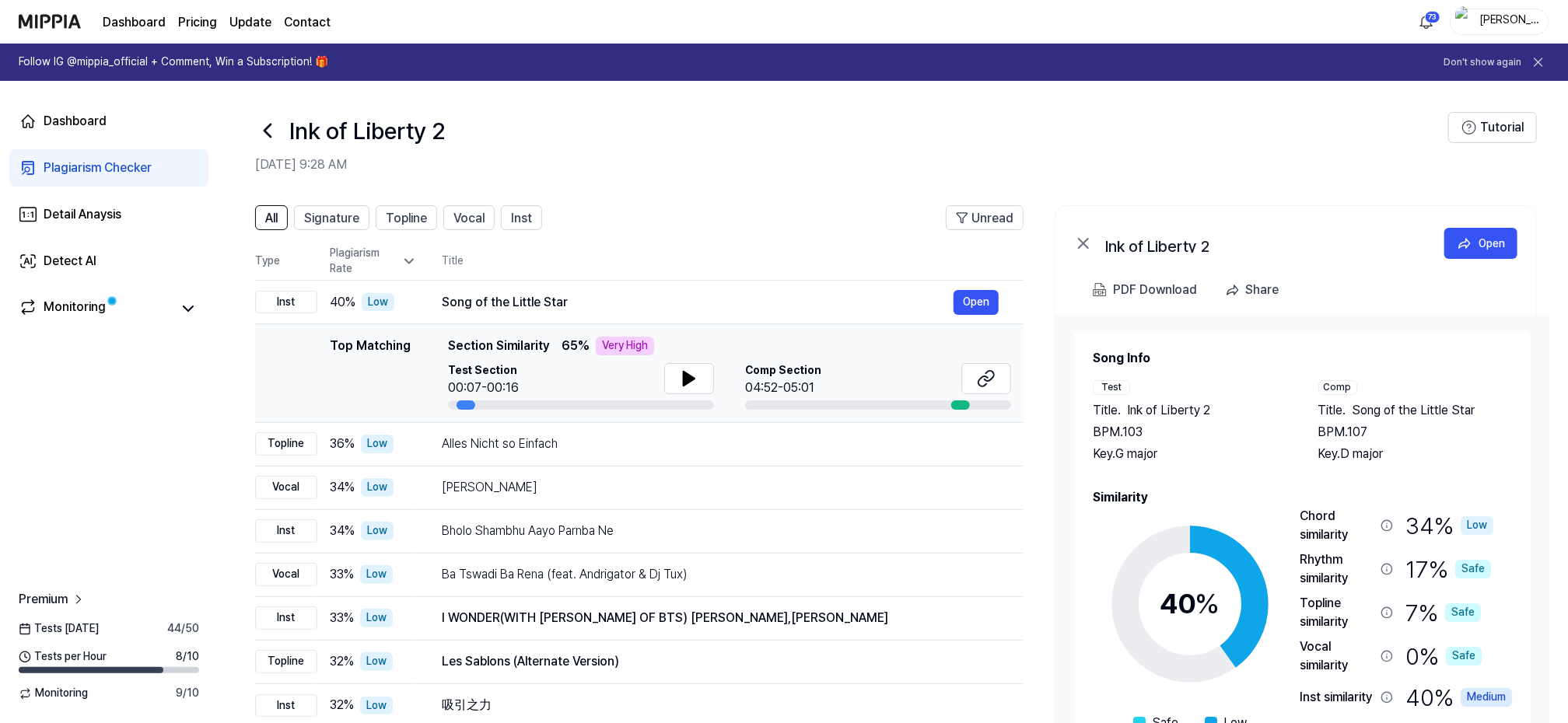
click at [266, 124] on icon at bounding box center [267, 130] width 25 height 25
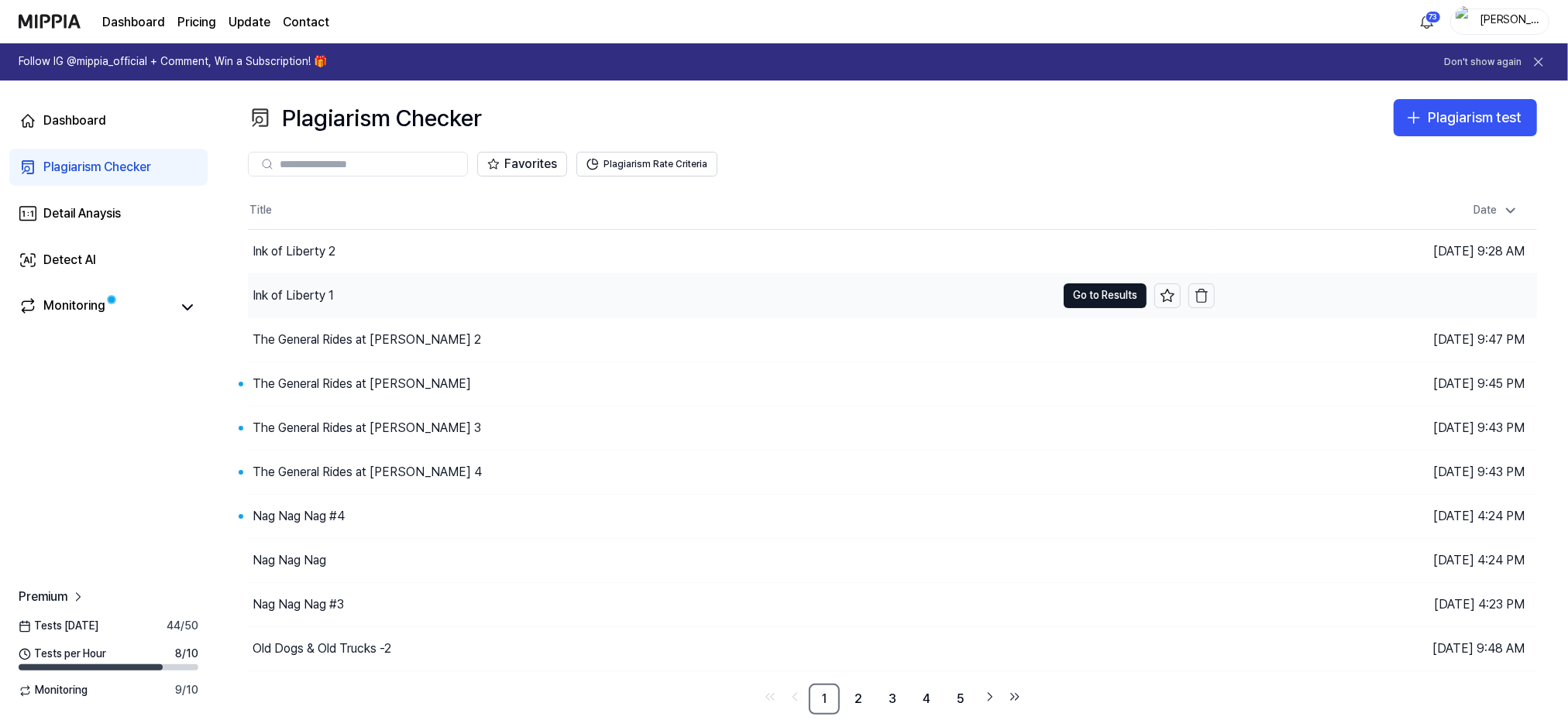
click at [304, 291] on div "Ink of Liberty 1" at bounding box center [294, 297] width 81 height 19
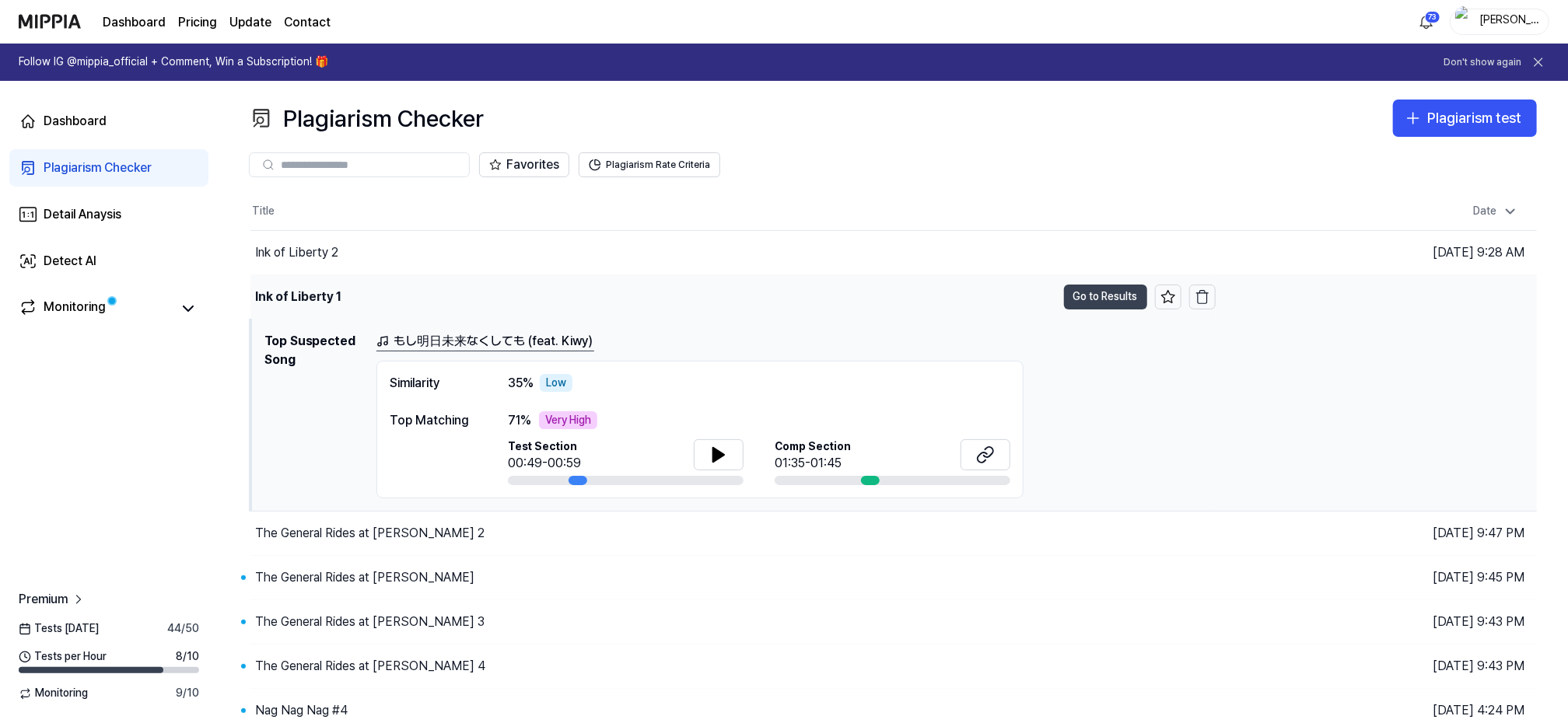
click at [1097, 295] on button "Go to Results" at bounding box center [1106, 297] width 83 height 25
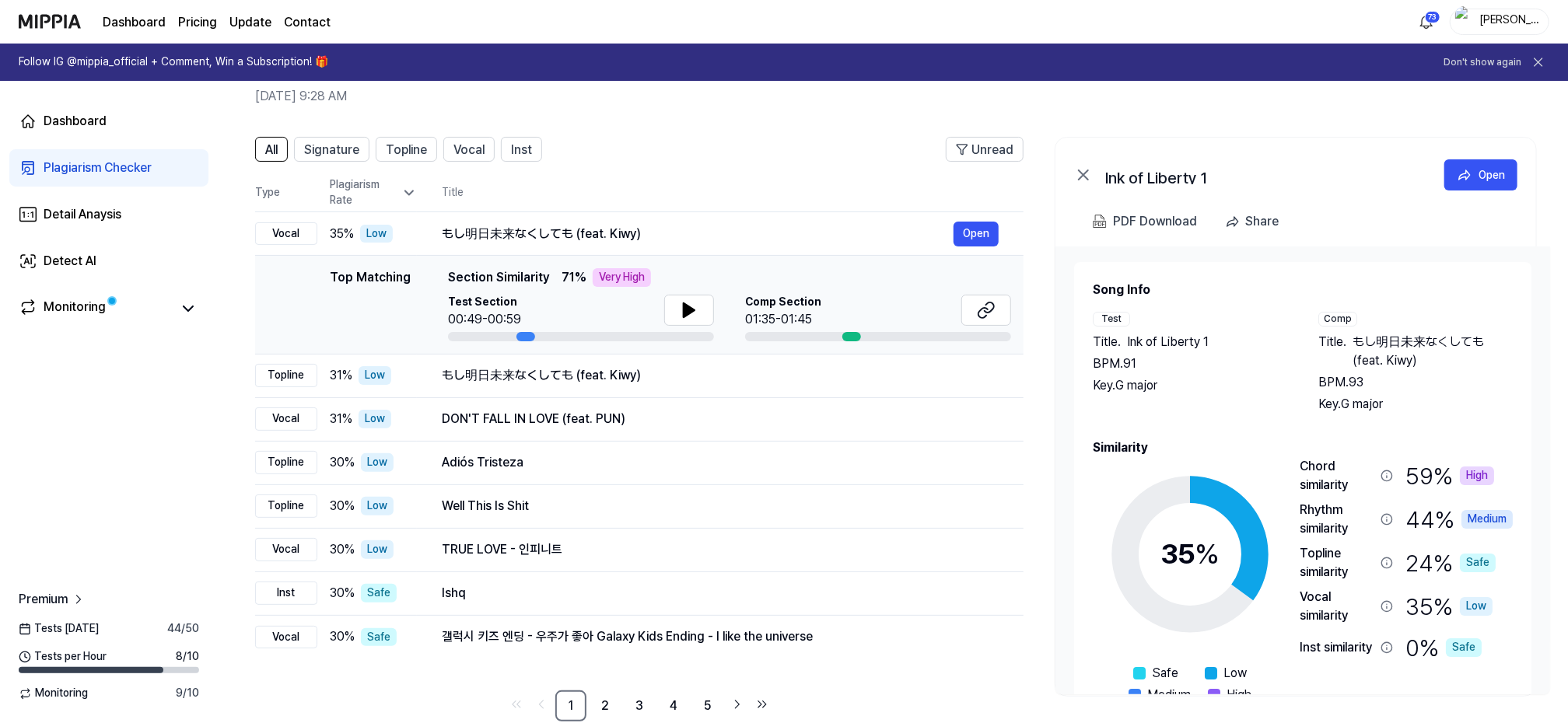
scroll to position [98, 0]
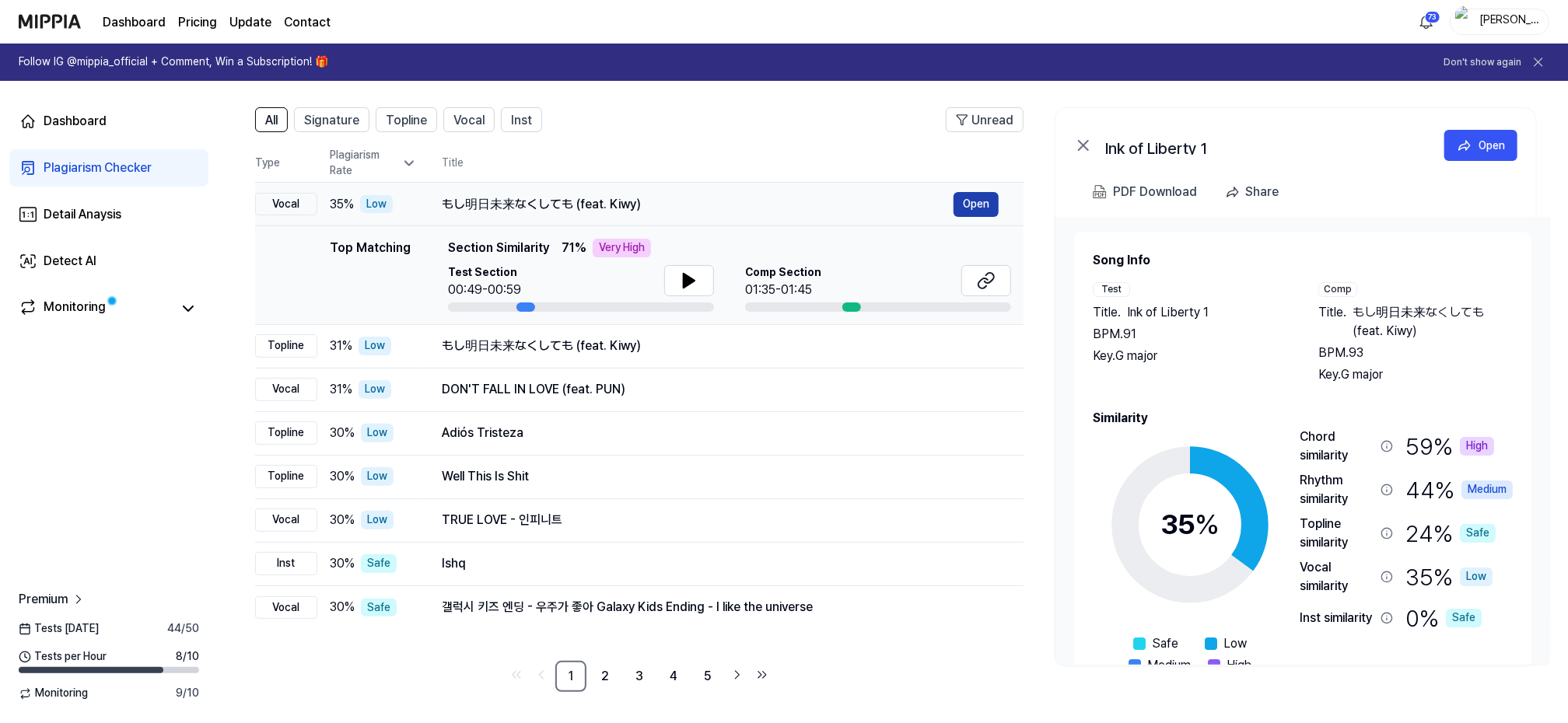
click at [984, 205] on button "Open" at bounding box center [975, 205] width 45 height 25
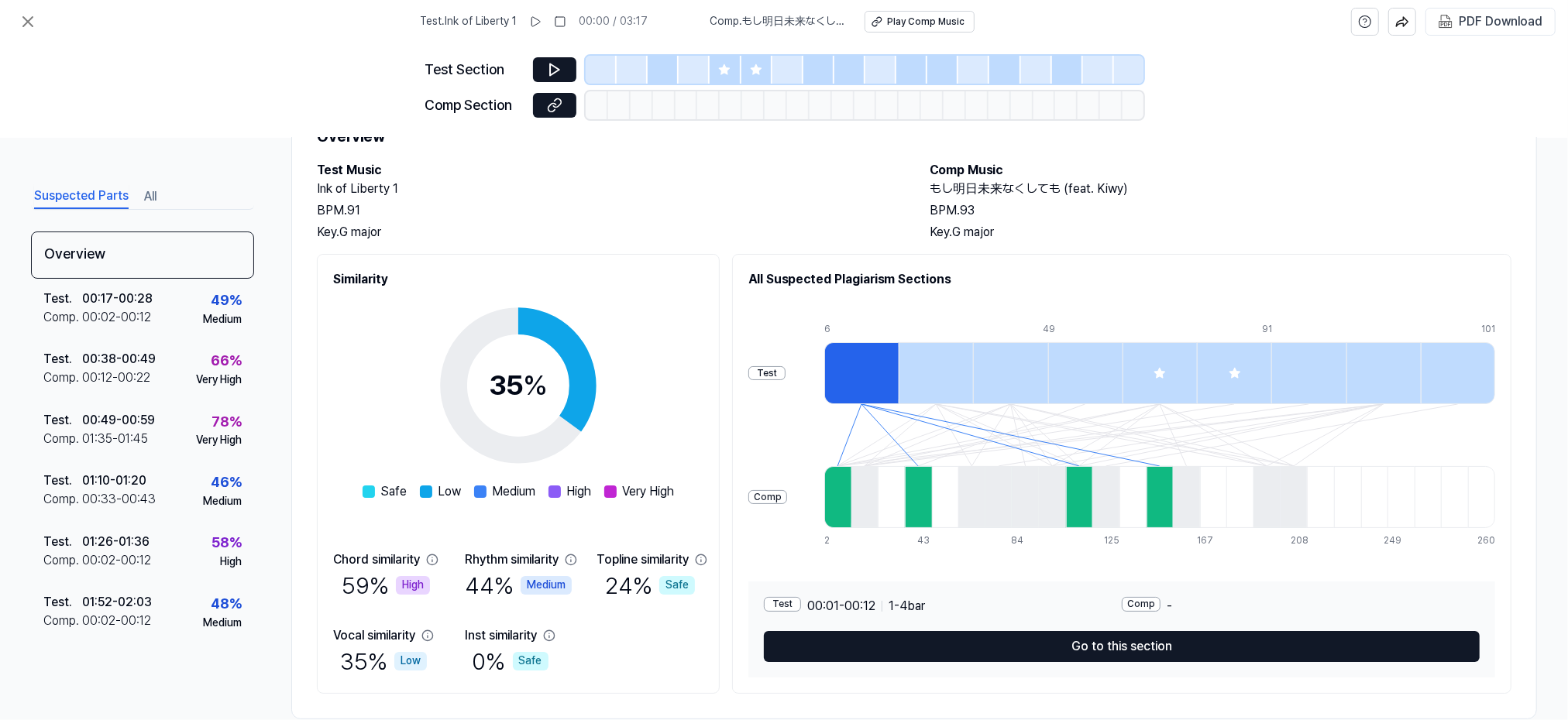
scroll to position [99, 0]
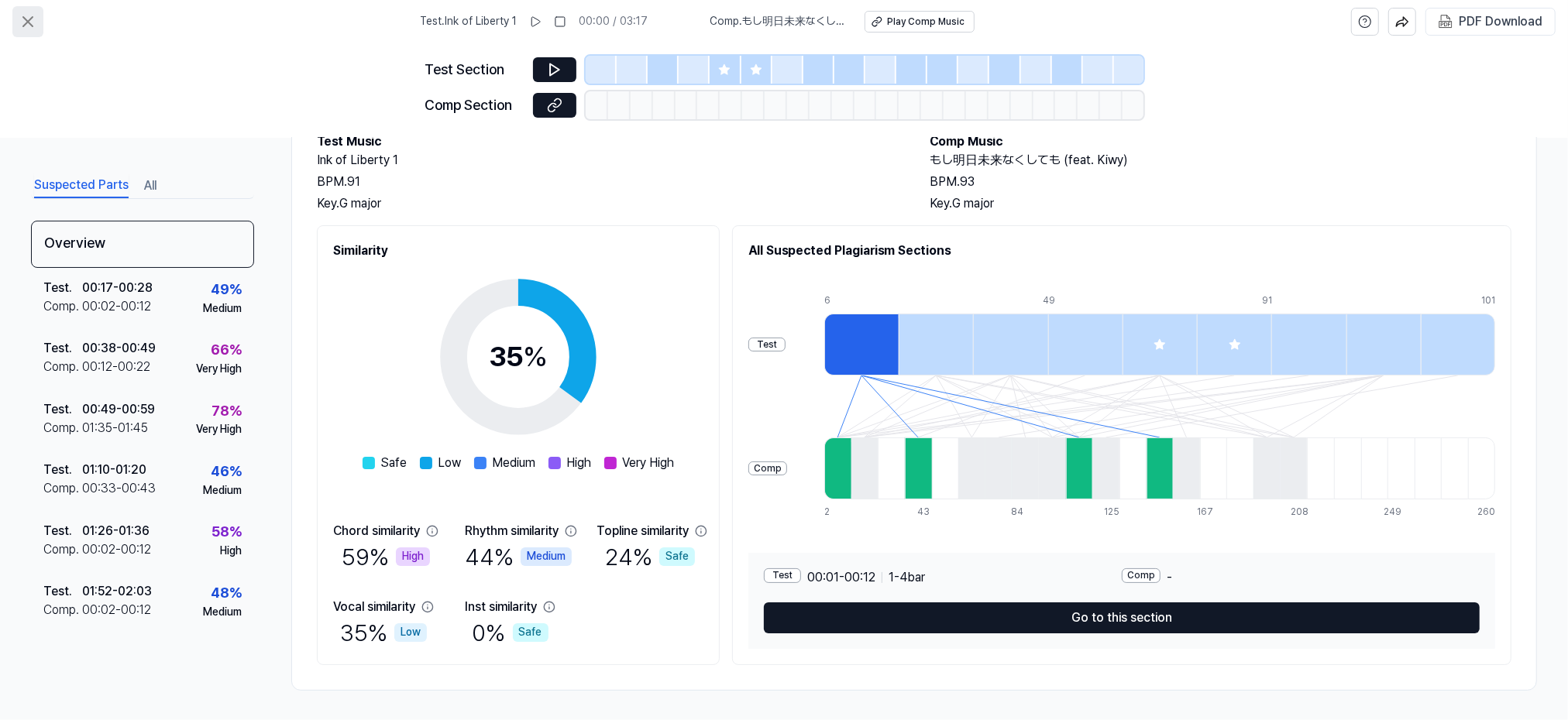
click at [28, 19] on icon at bounding box center [28, 22] width 9 height 9
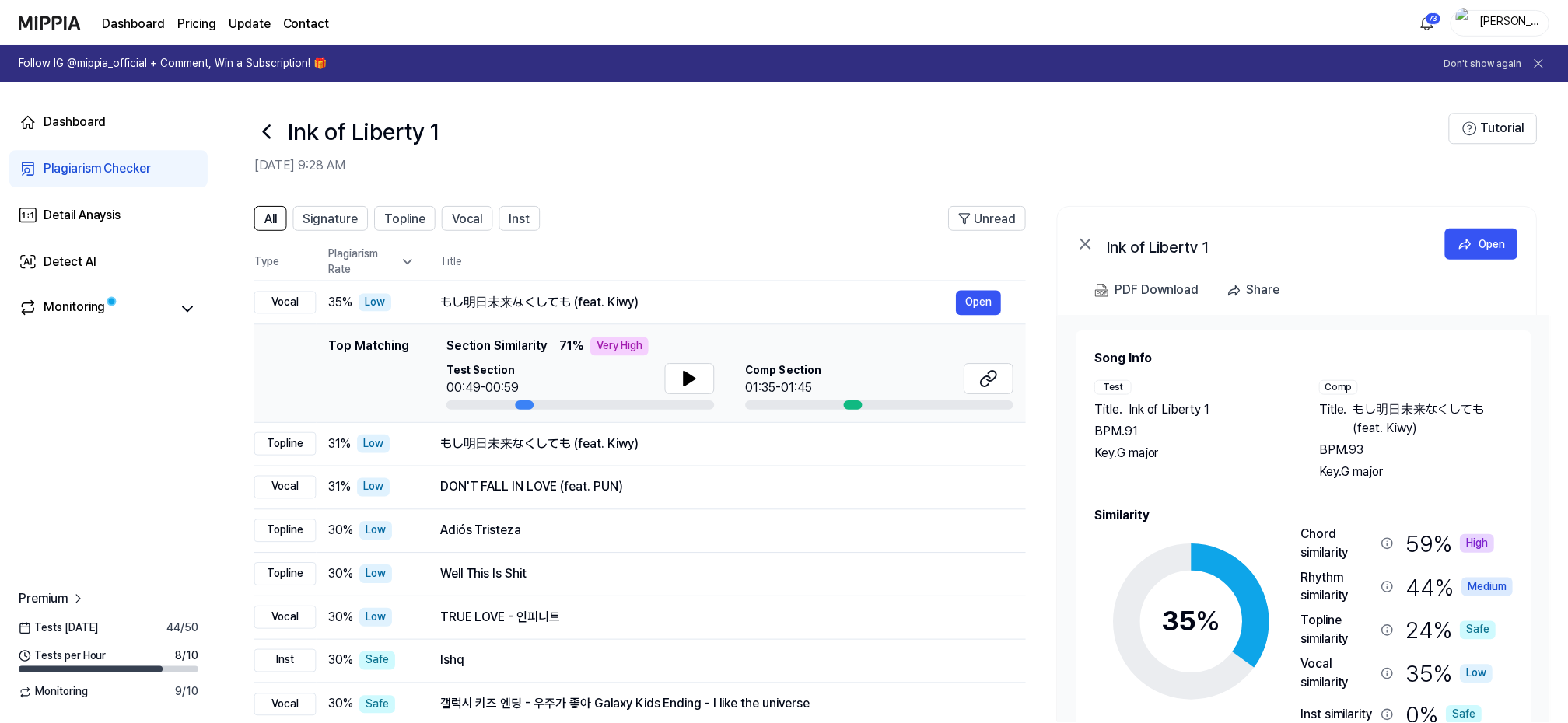
scroll to position [98, 0]
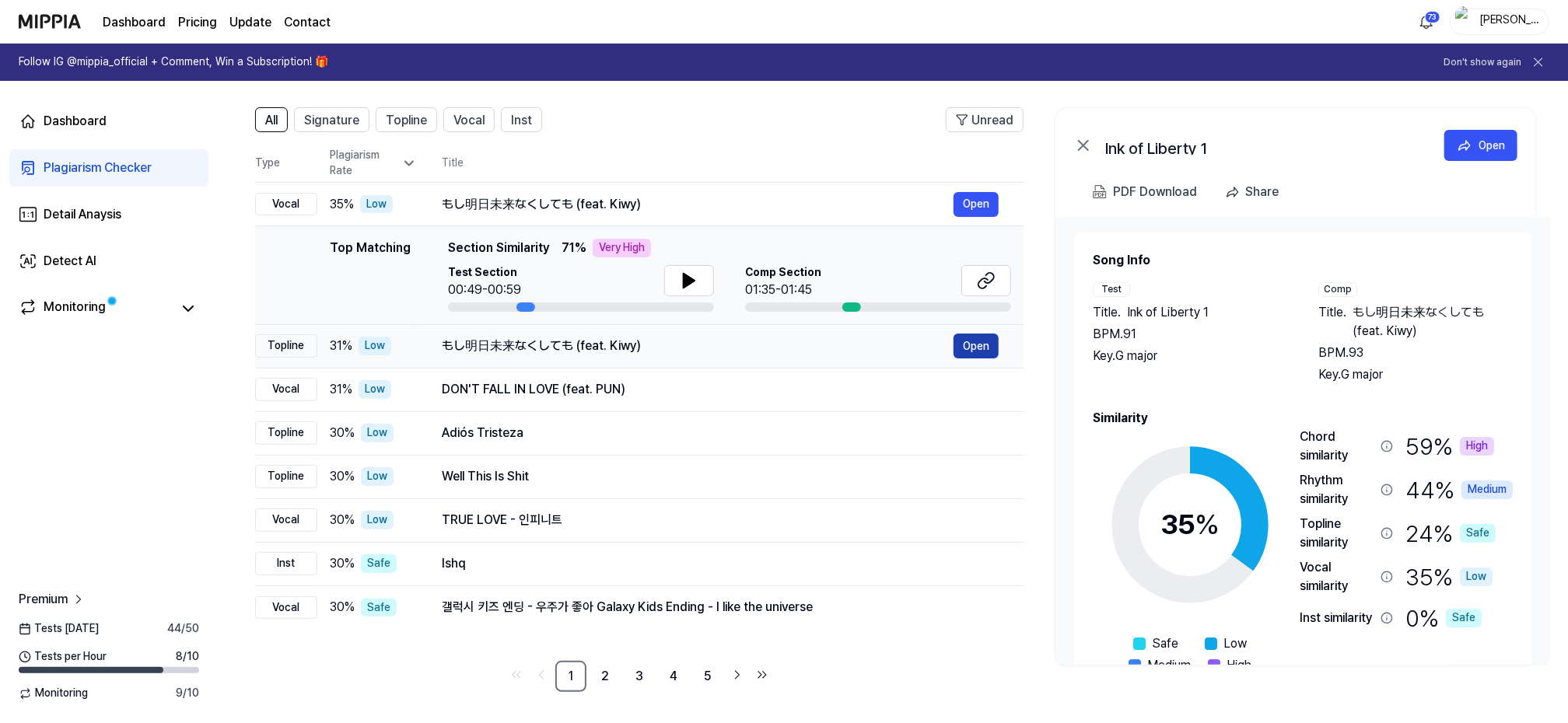
click at [974, 342] on button "Open" at bounding box center [975, 346] width 45 height 25
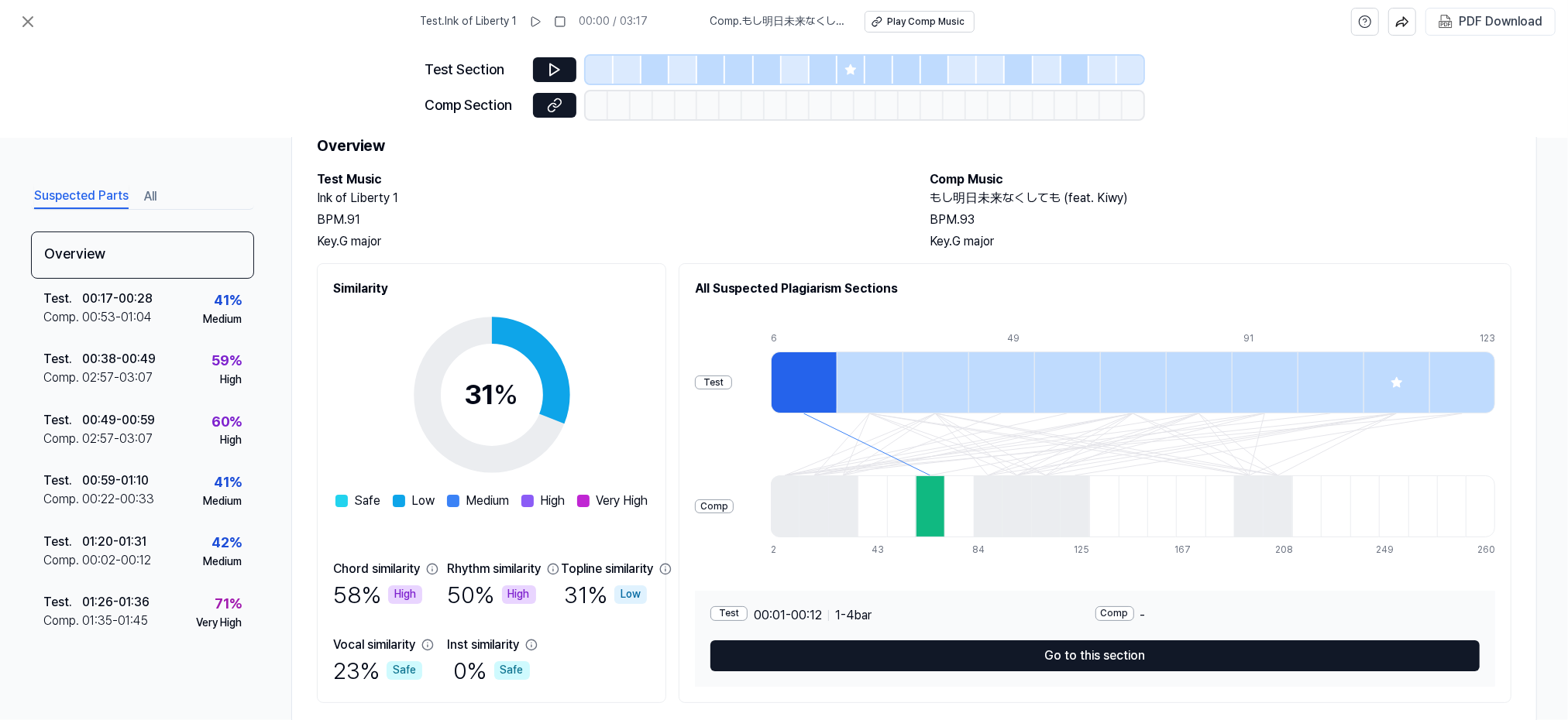
scroll to position [99, 0]
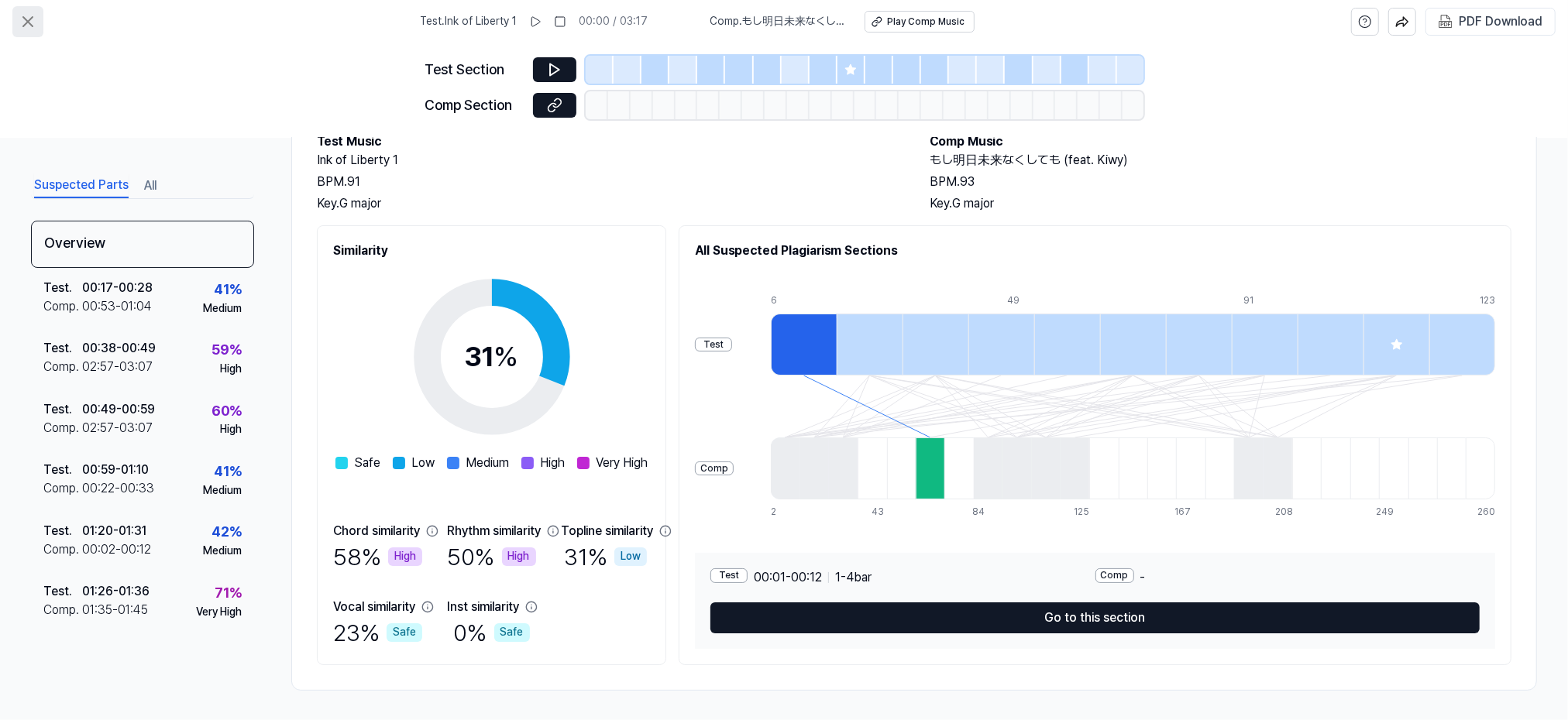
click at [24, 21] on icon at bounding box center [28, 22] width 19 height 19
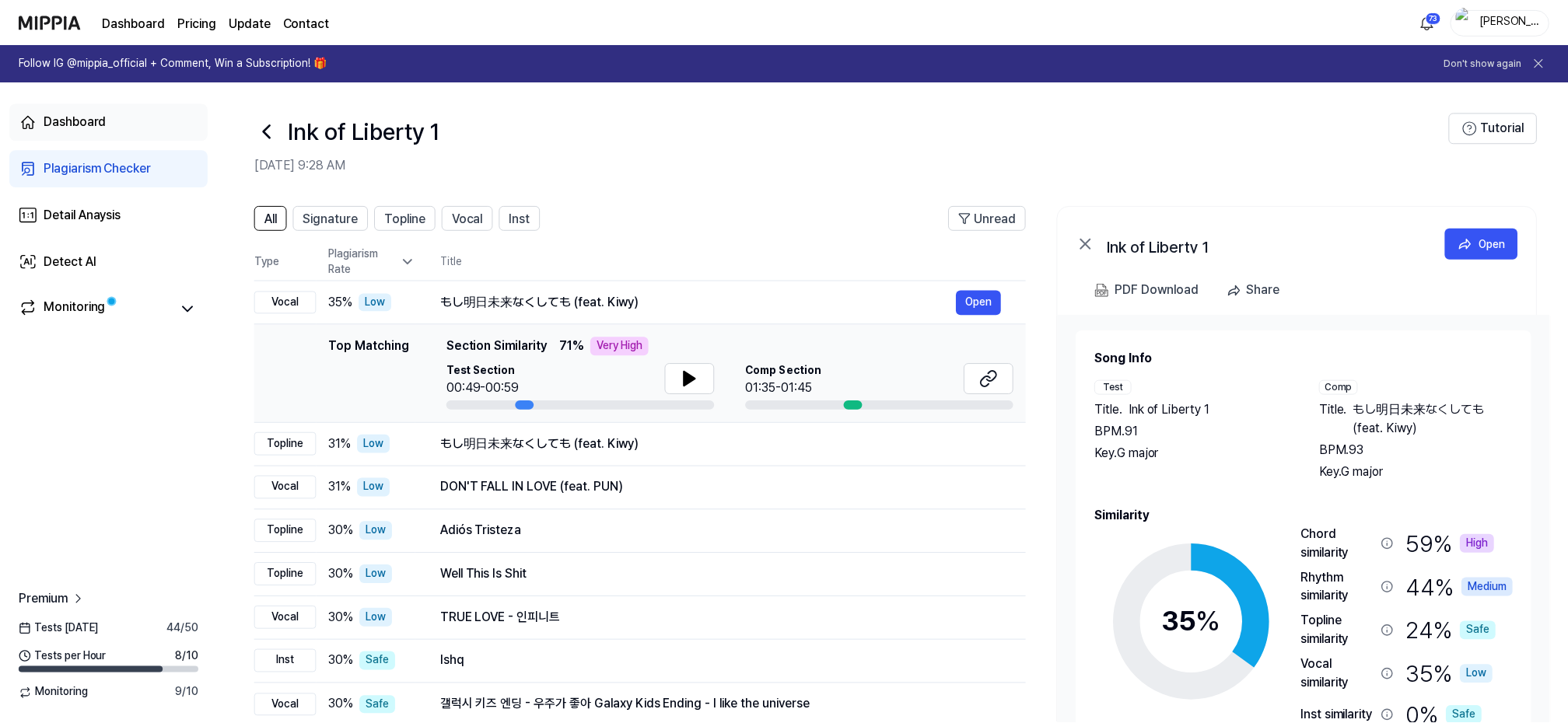
scroll to position [98, 0]
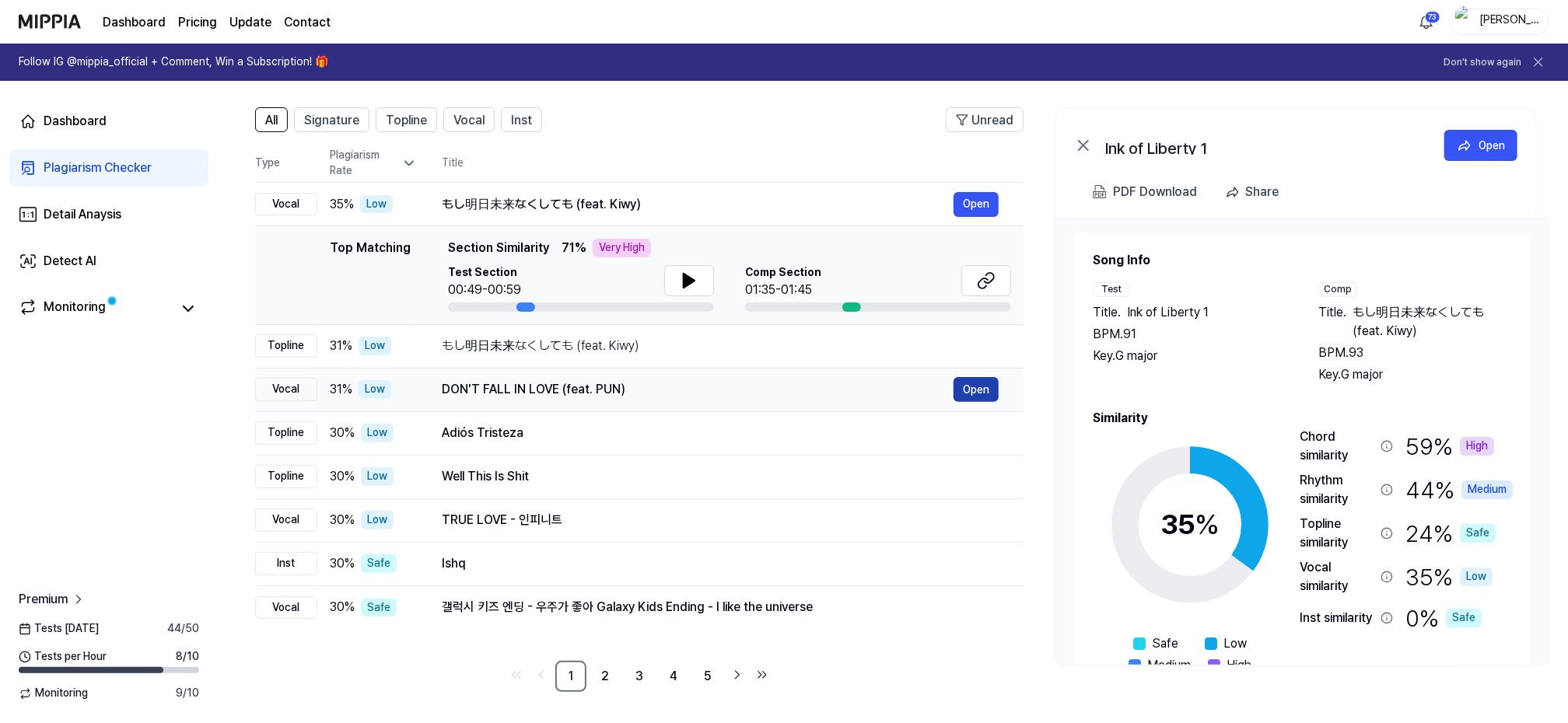
click at [970, 382] on button "Open" at bounding box center [975, 390] width 45 height 25
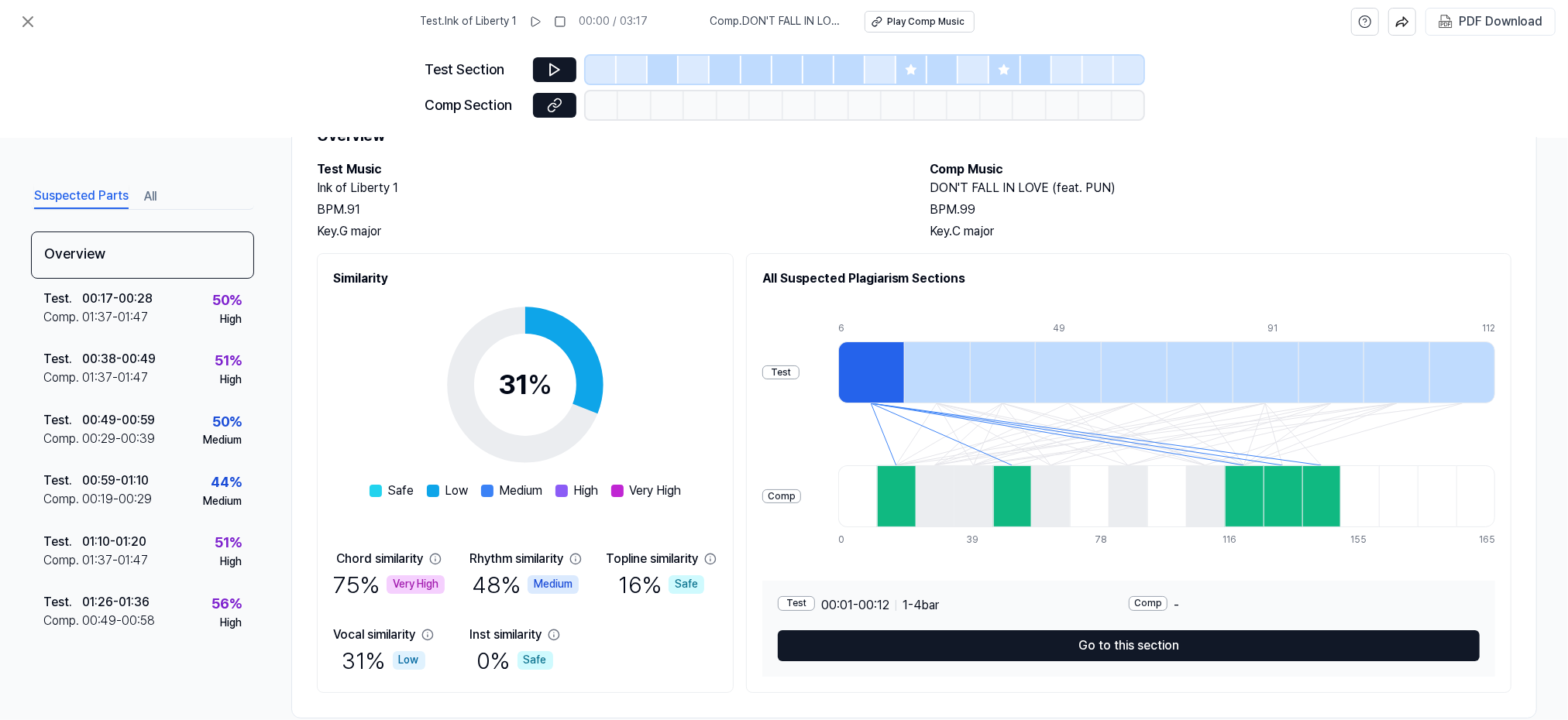
scroll to position [99, 0]
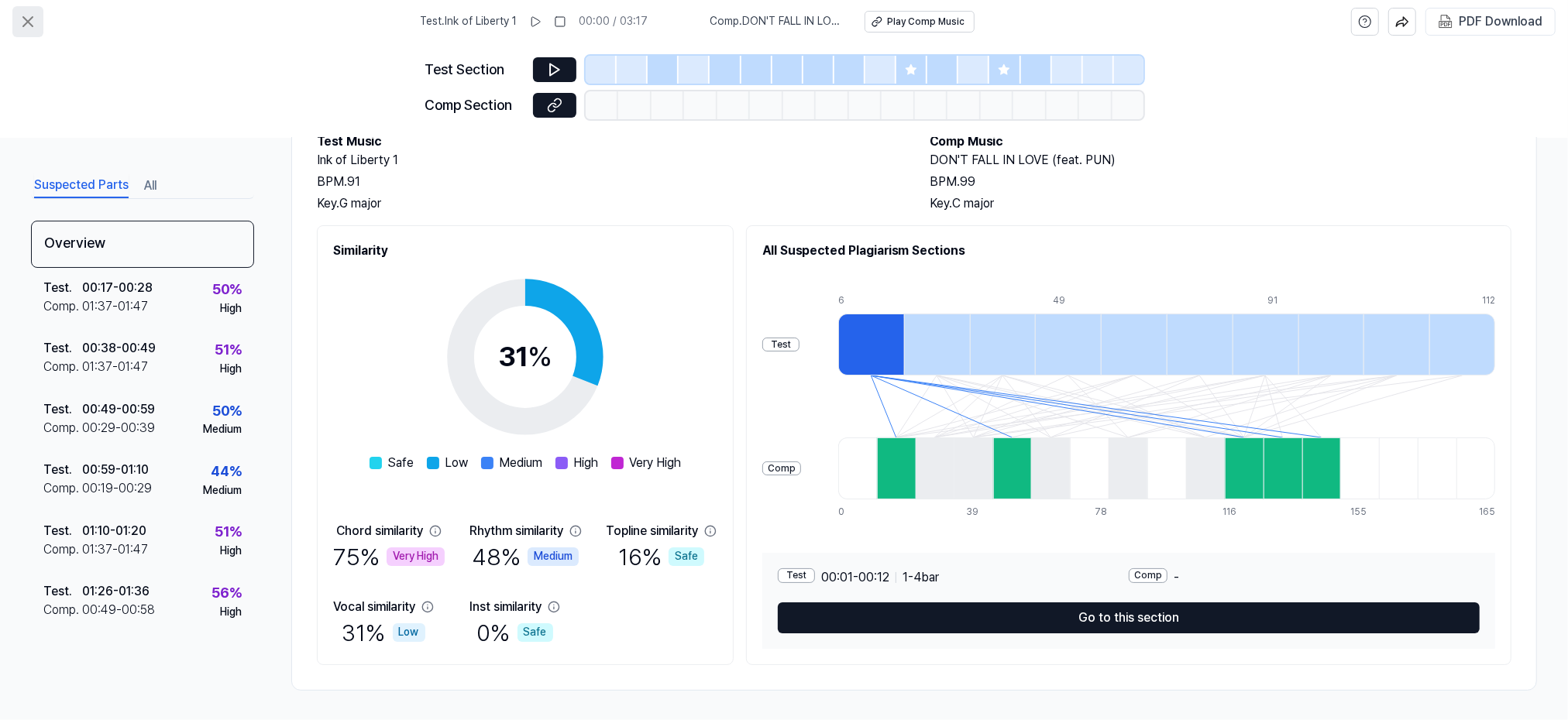
click at [32, 22] on icon at bounding box center [28, 22] width 19 height 19
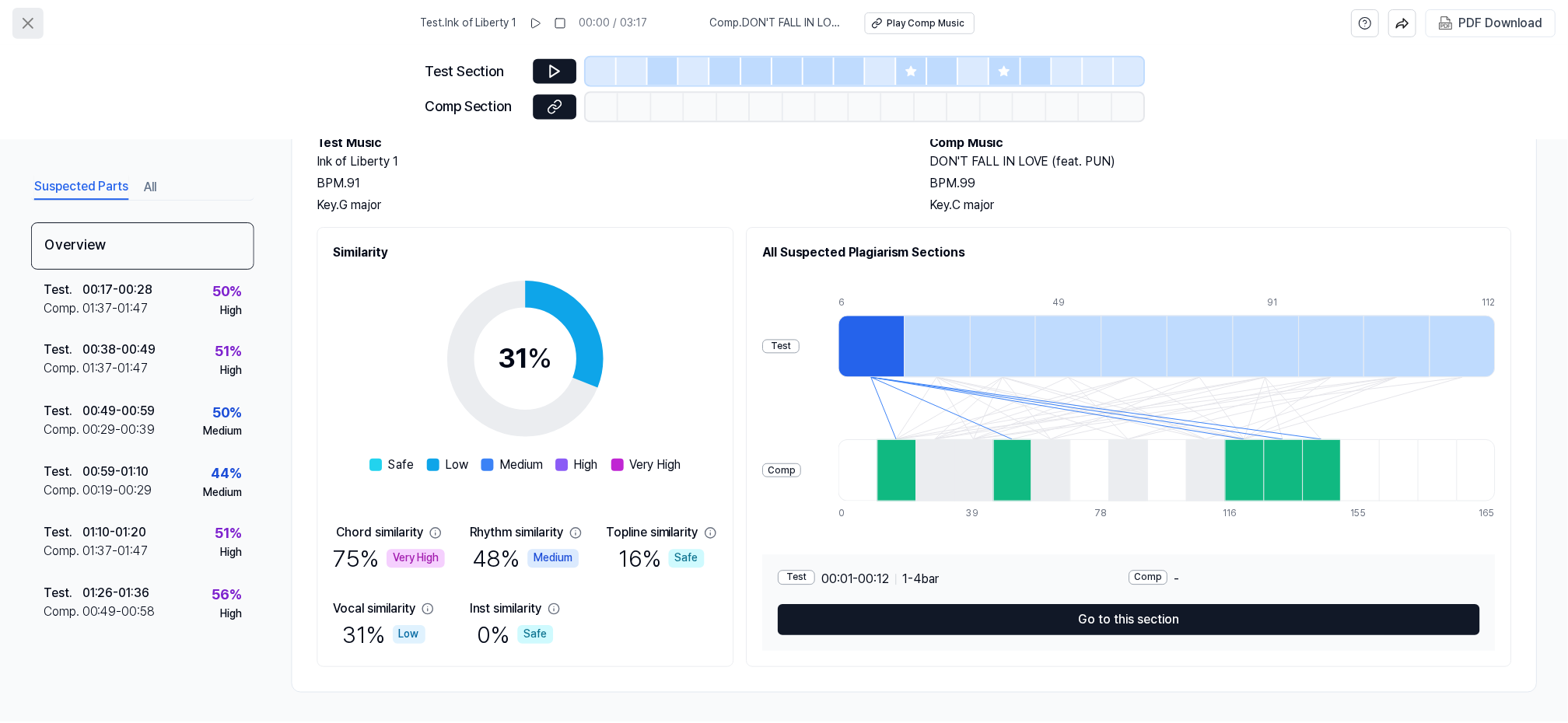
scroll to position [98, 0]
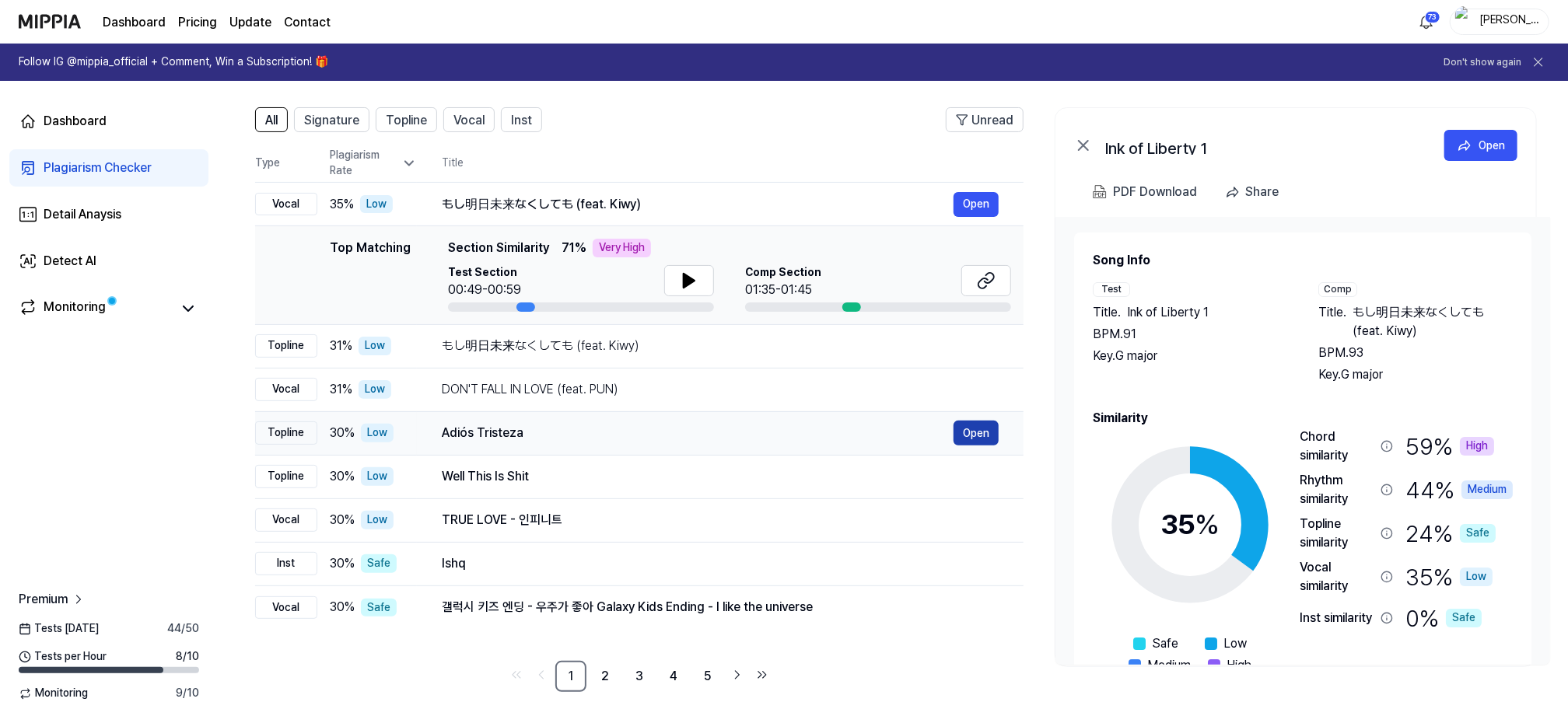
click at [972, 430] on button "Open" at bounding box center [975, 433] width 45 height 25
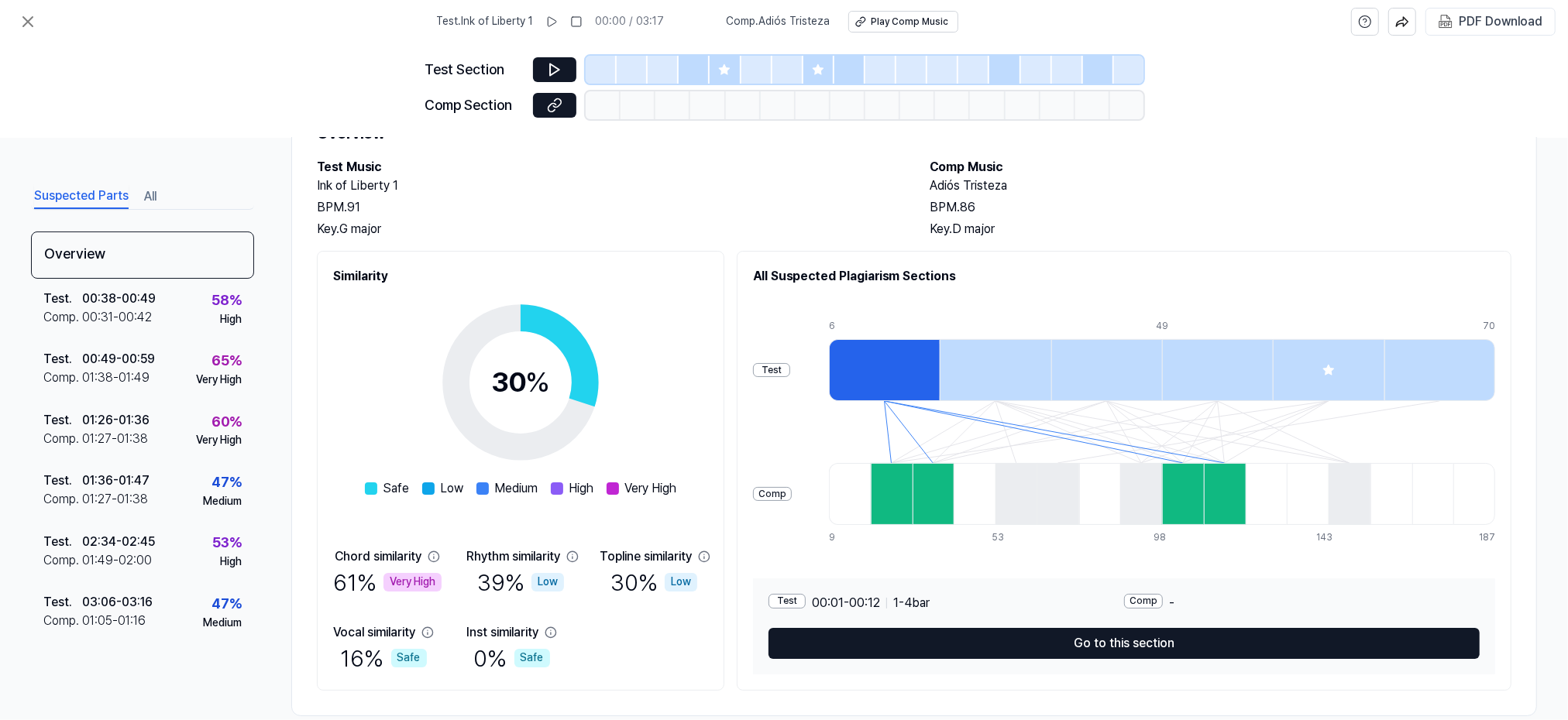
scroll to position [99, 0]
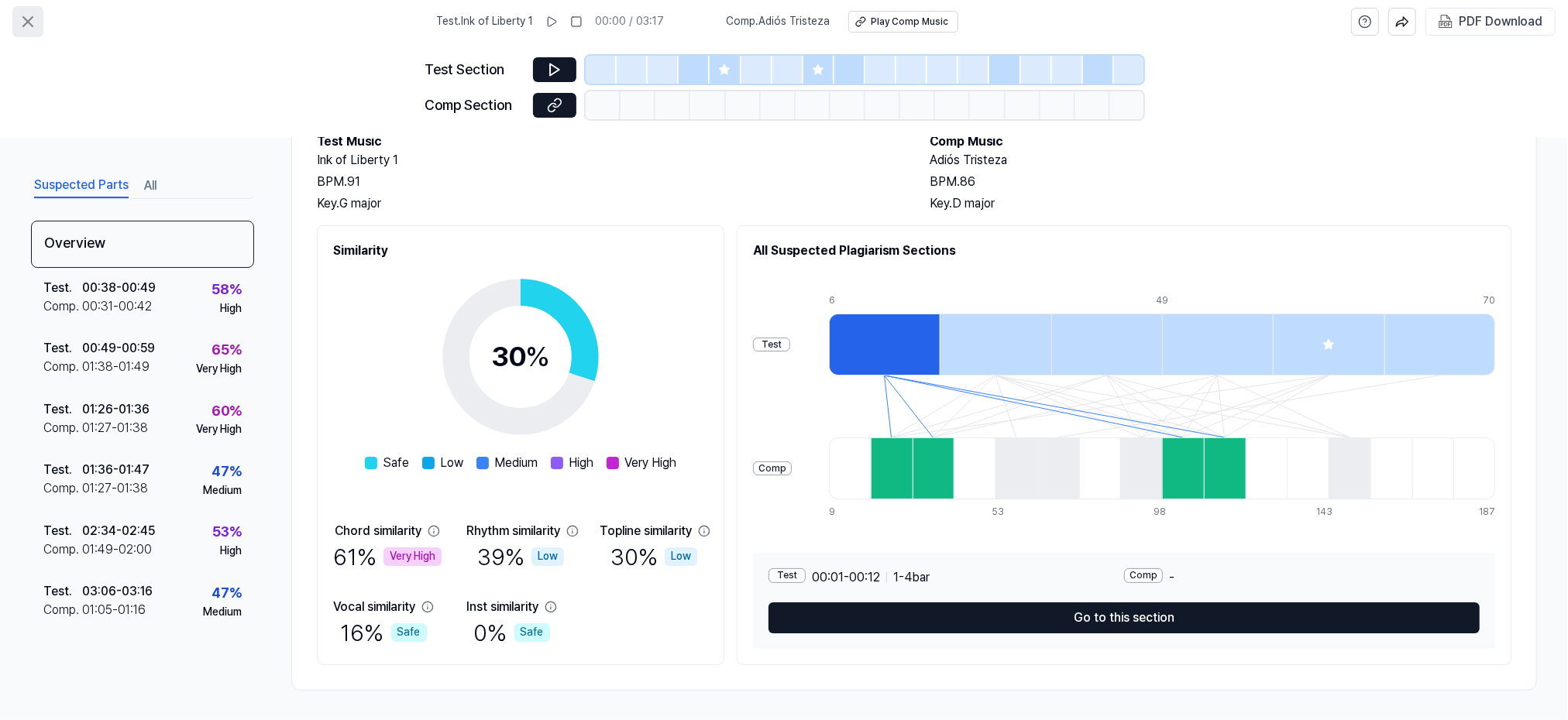
click at [32, 19] on icon at bounding box center [28, 22] width 19 height 19
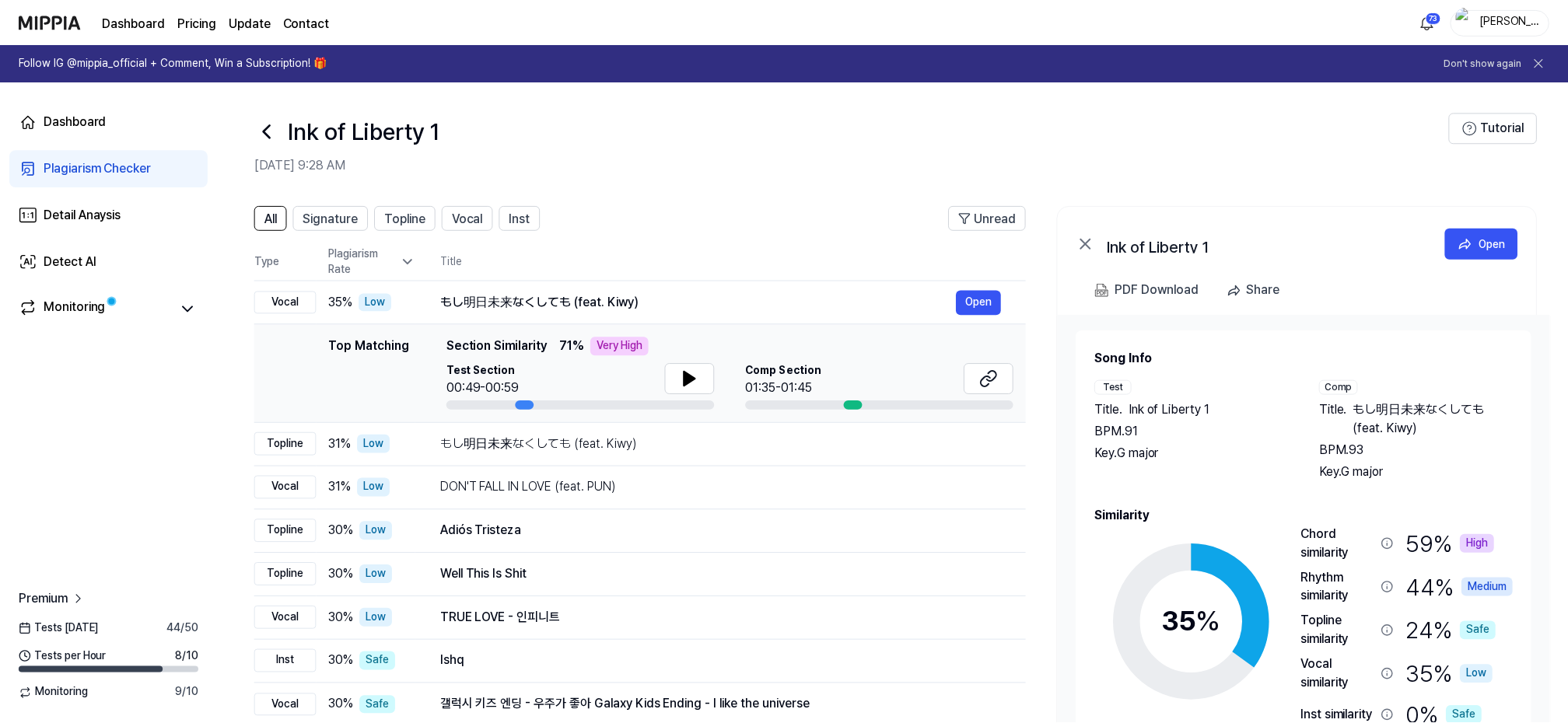
scroll to position [98, 0]
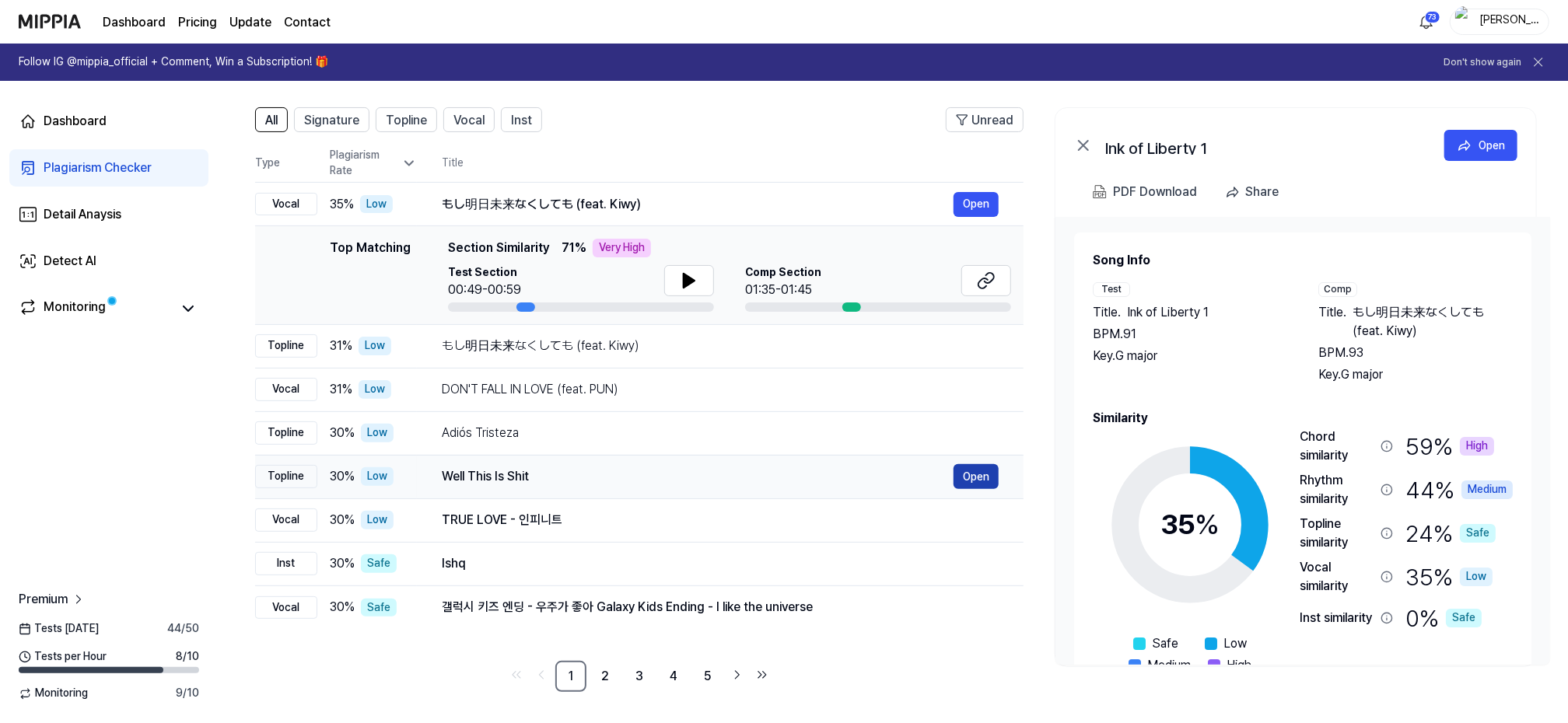
click at [973, 469] on button "Open" at bounding box center [975, 477] width 45 height 25
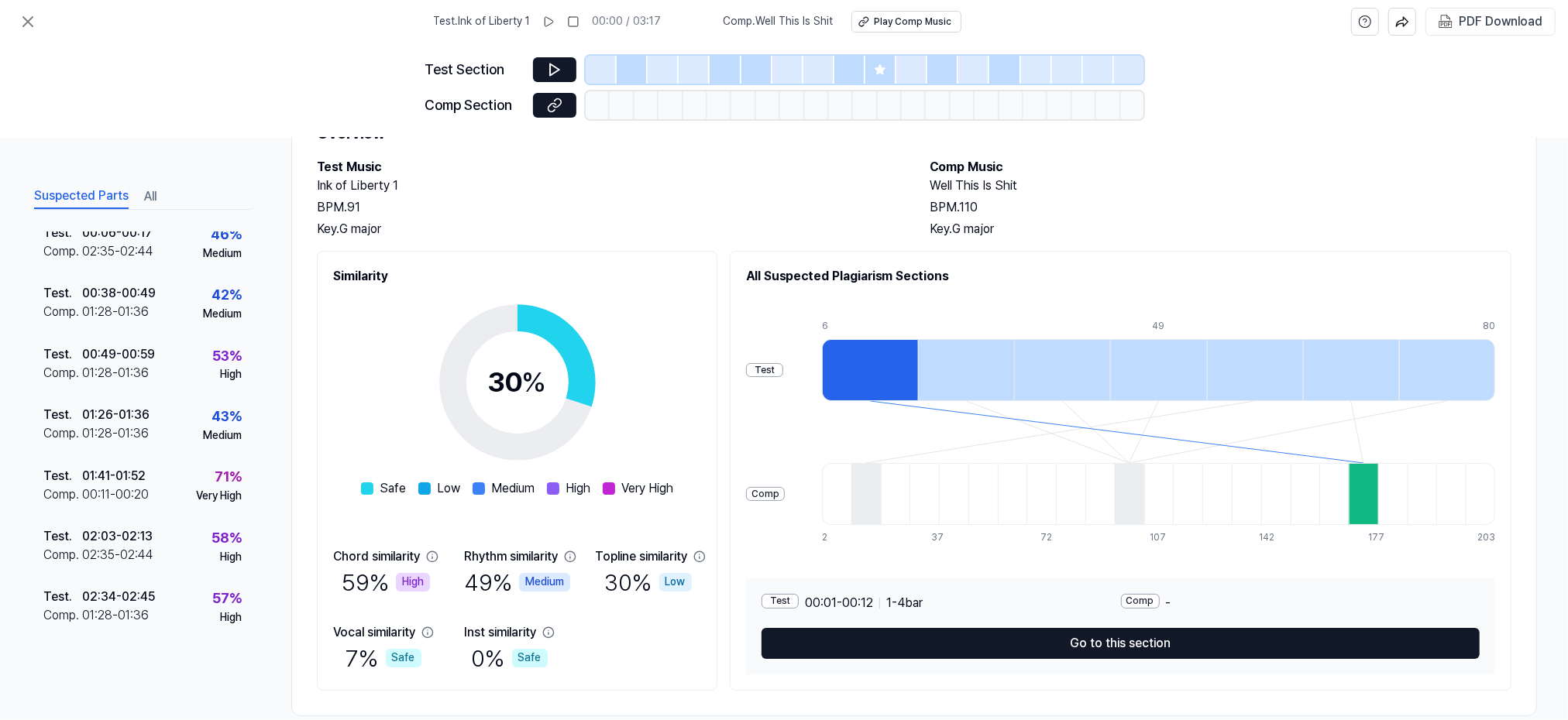
scroll to position [99, 0]
